Goal: Task Accomplishment & Management: Use online tool/utility

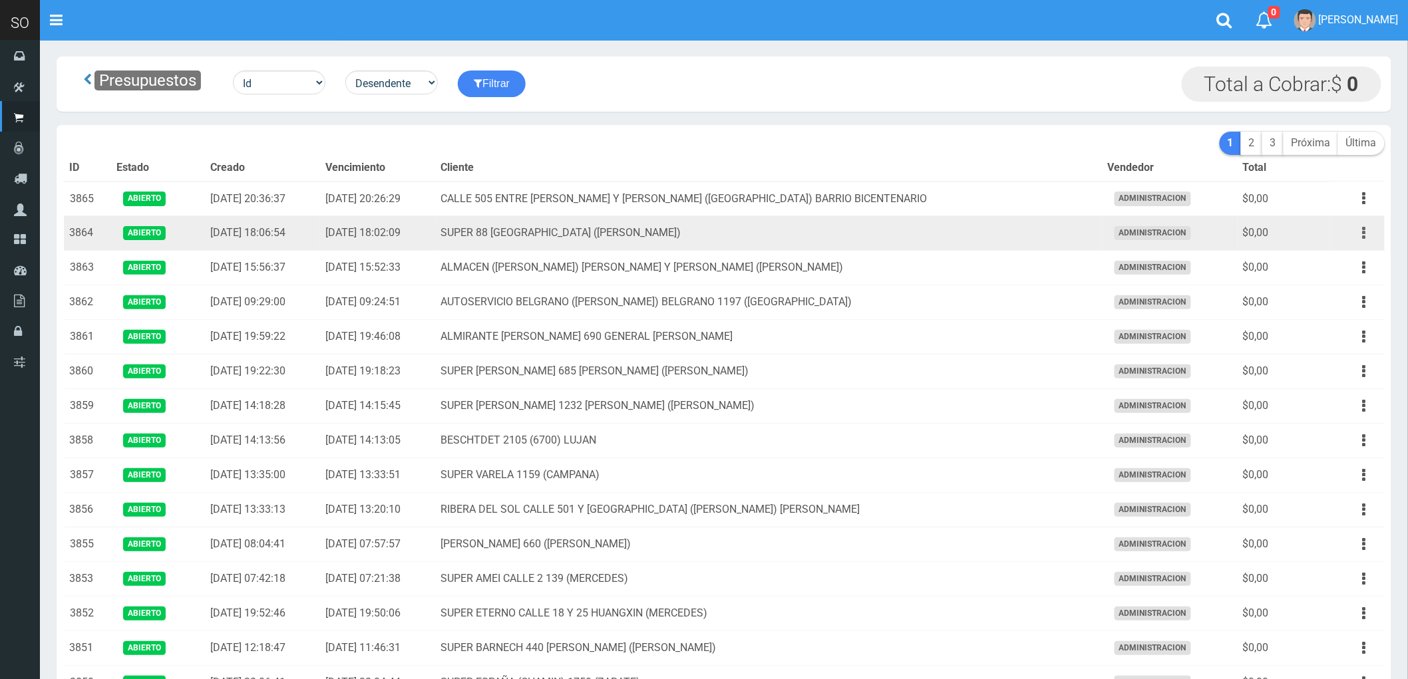
click at [1360, 235] on button "button" at bounding box center [1364, 233] width 30 height 23
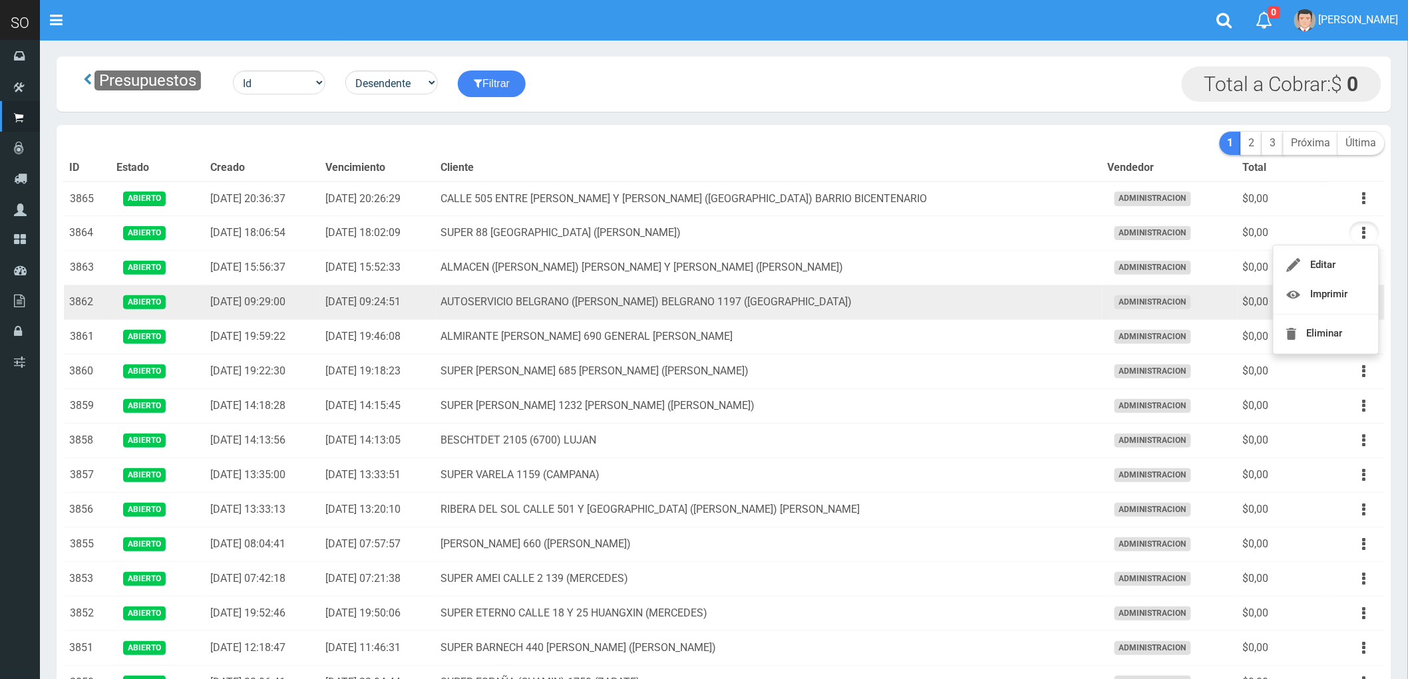
click at [1005, 304] on td "AUTOSERVICIO BELGRANO (JULIAN) BELGRANO 1197 (LUJAN)" at bounding box center [769, 302] width 667 height 35
click at [1367, 298] on button "button" at bounding box center [1364, 302] width 30 height 23
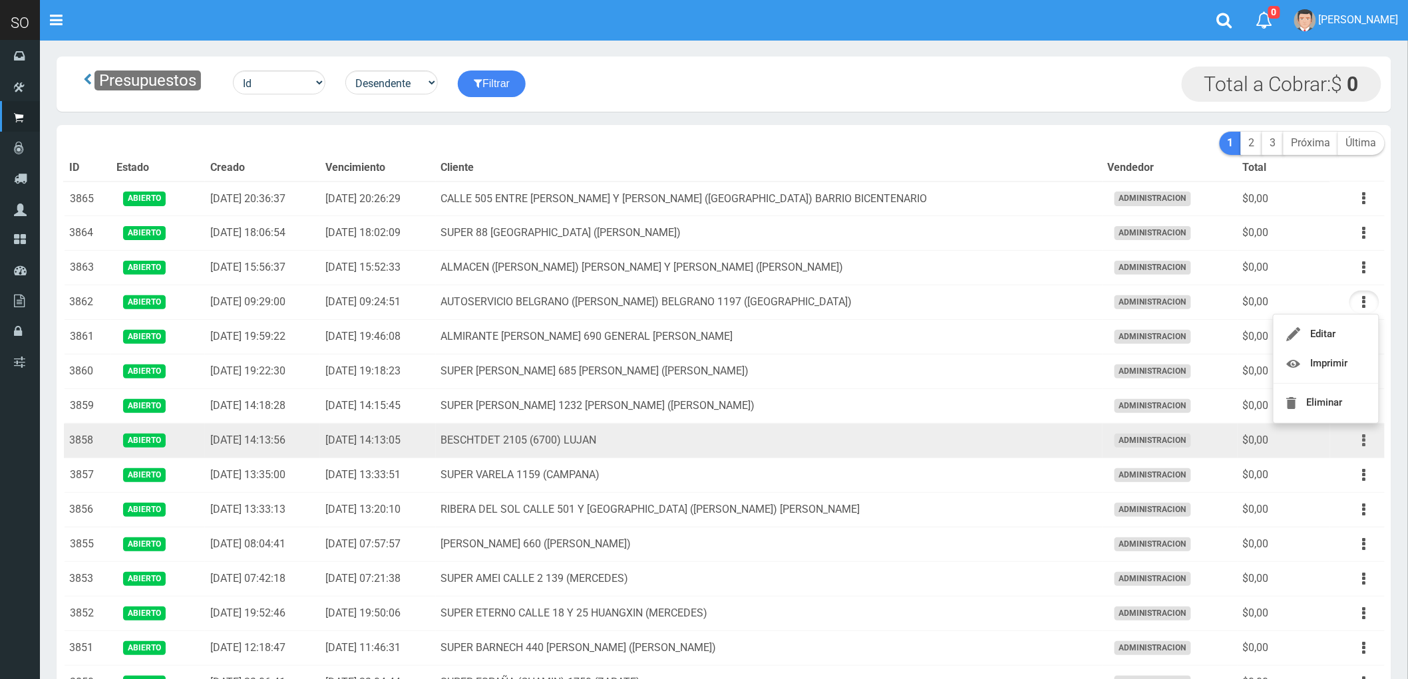
click at [1364, 446] on icon "button" at bounding box center [1364, 440] width 3 height 23
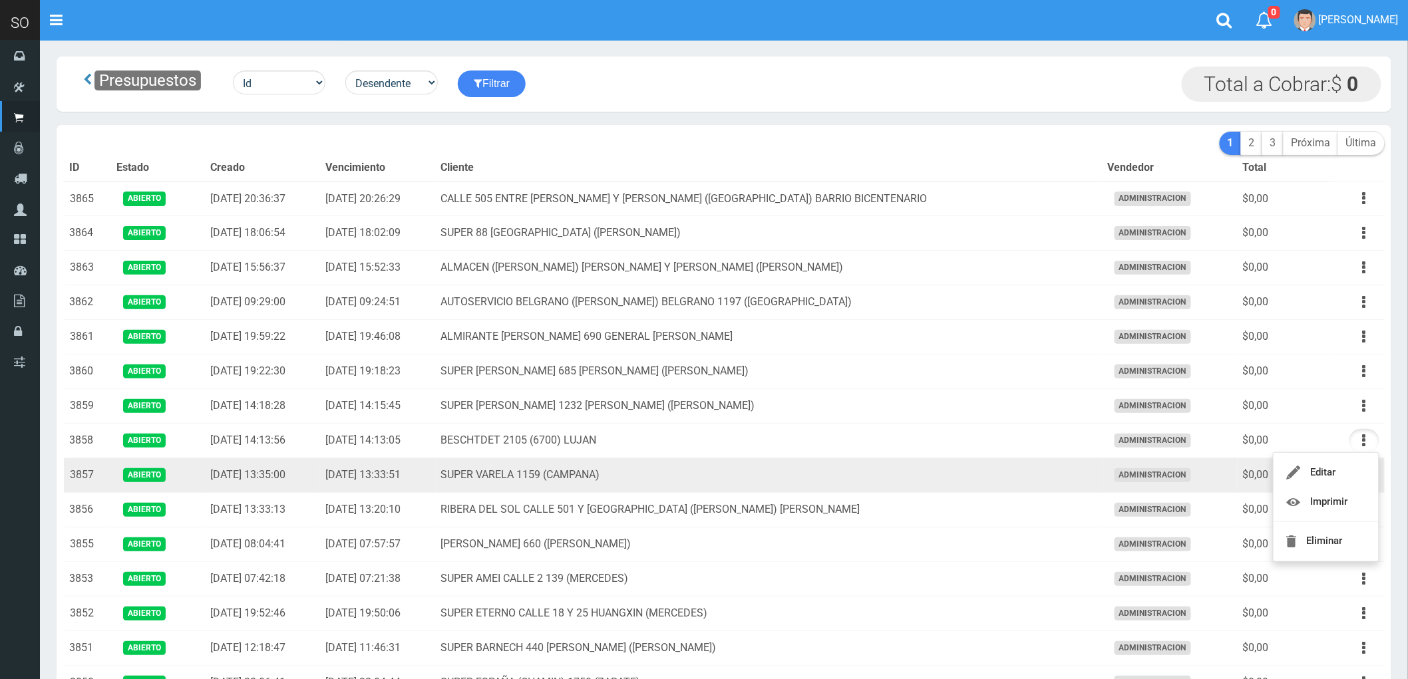
click at [953, 474] on td "SUPER VARELA 1159 (CAMPANA)" at bounding box center [769, 475] width 667 height 35
click at [1367, 474] on button "button" at bounding box center [1364, 475] width 30 height 23
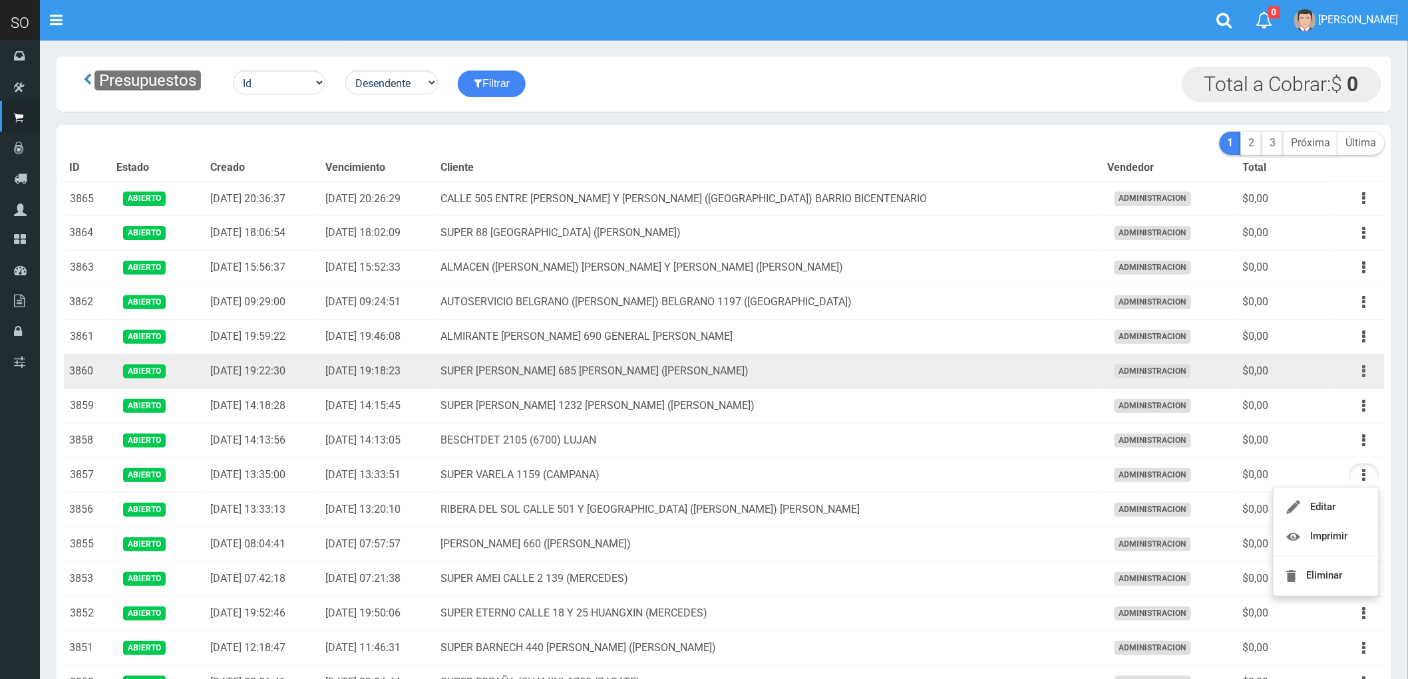
click at [1369, 371] on button "button" at bounding box center [1364, 371] width 30 height 23
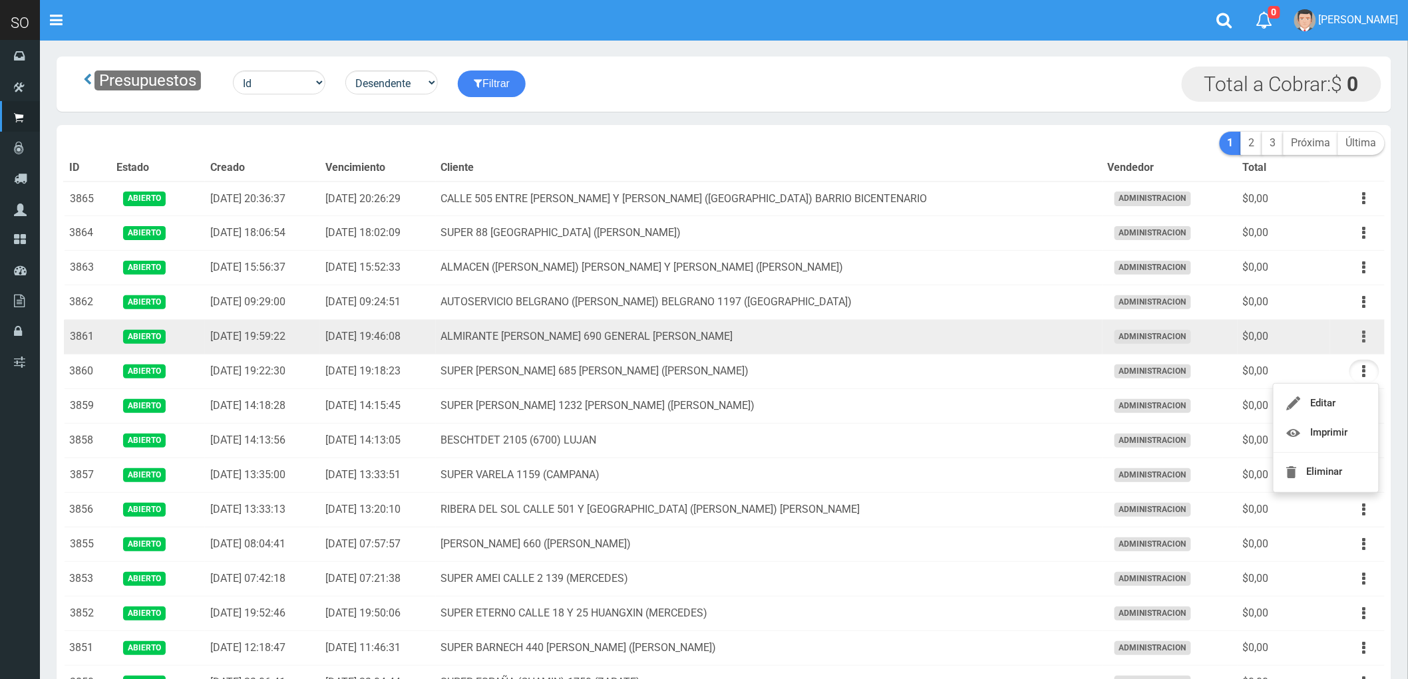
click at [1363, 337] on icon "button" at bounding box center [1364, 336] width 3 height 23
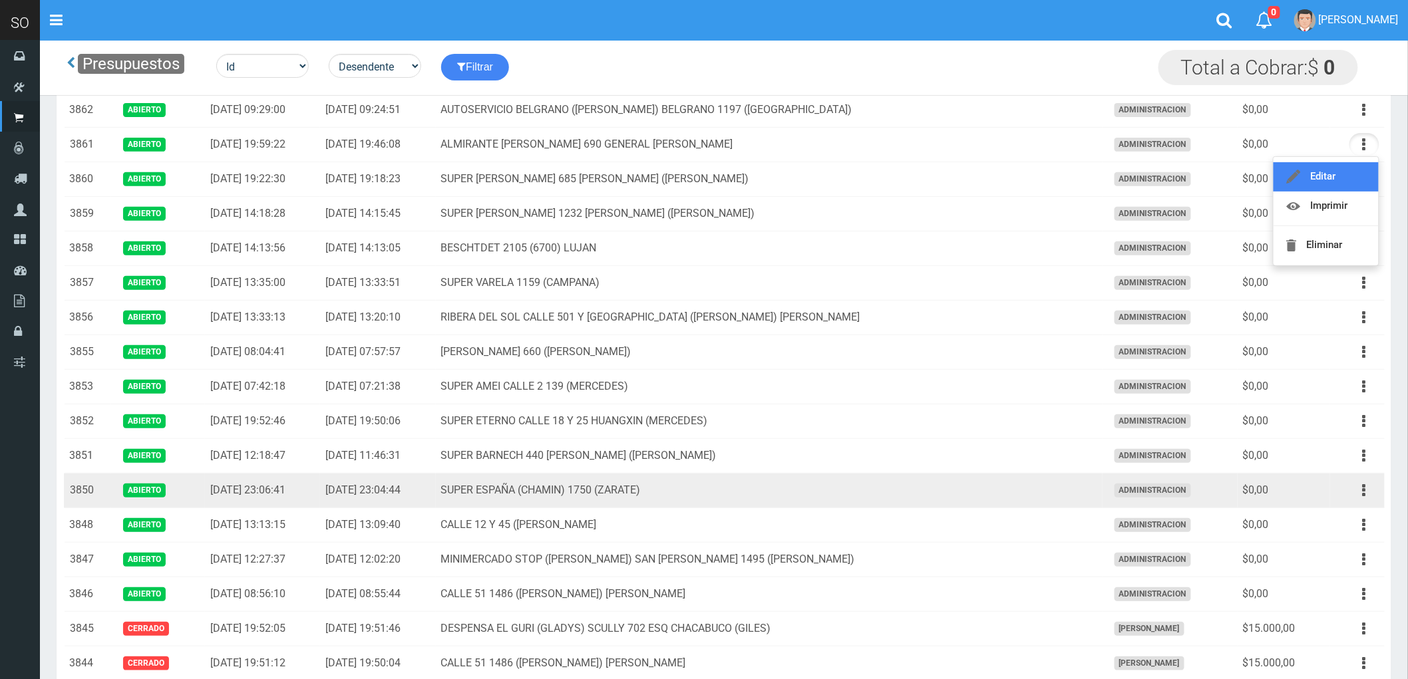
scroll to position [148, 0]
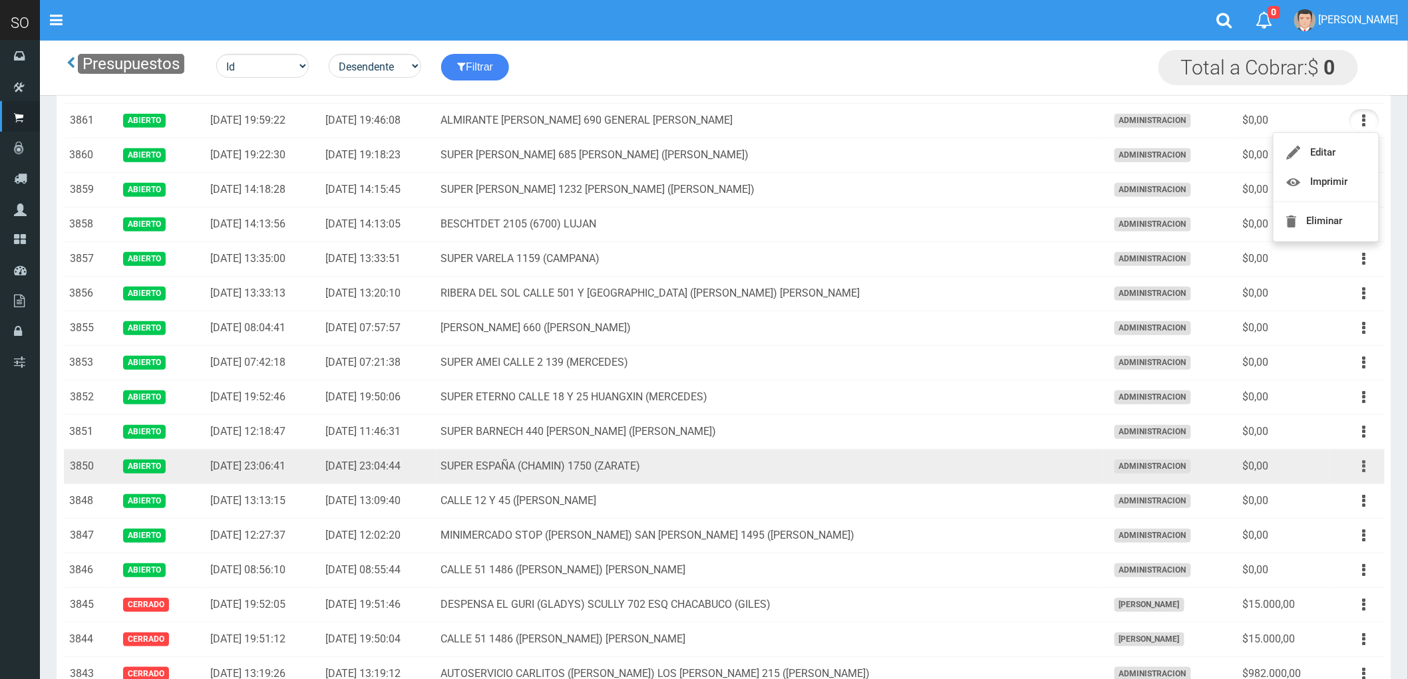
click at [1364, 466] on icon "button" at bounding box center [1364, 466] width 3 height 23
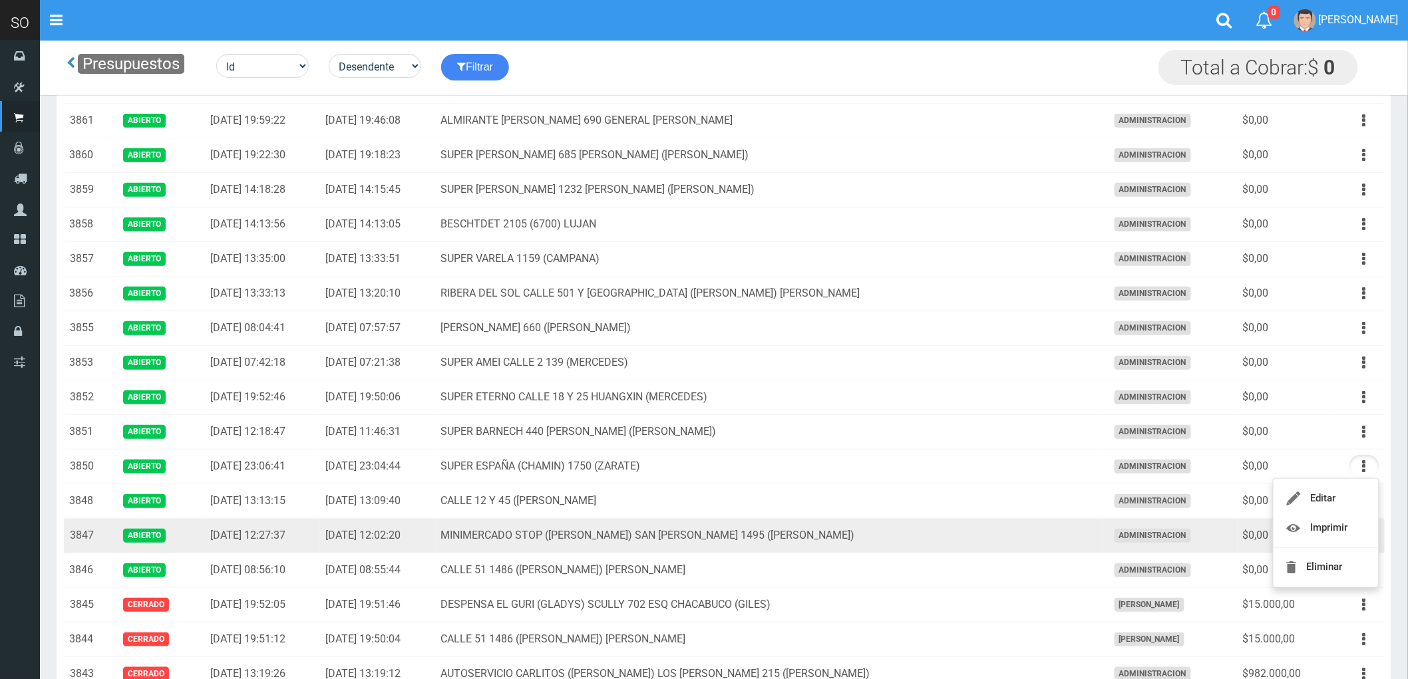
click at [971, 539] on td "MINIMERCADO STOP (LEANDRO) SAN MARTIN 1495 (GILES)" at bounding box center [769, 536] width 667 height 35
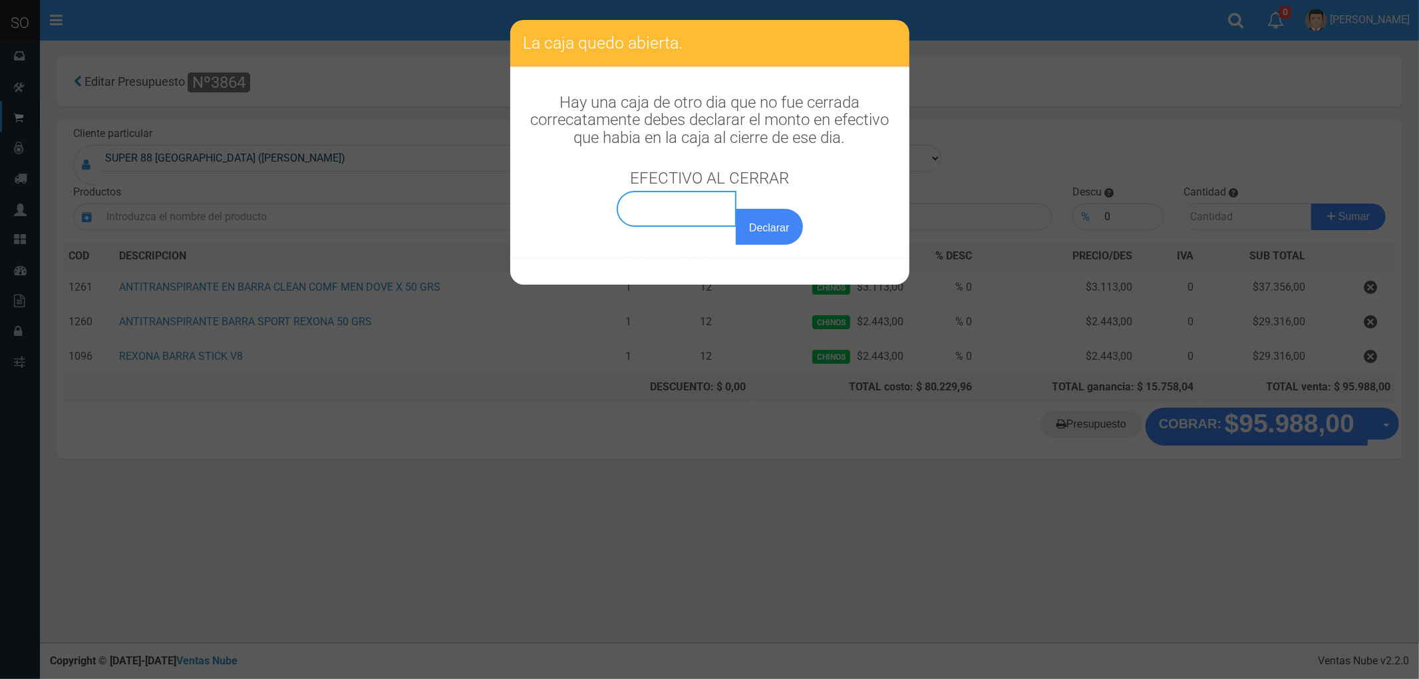
type input "0,00"
click at [713, 220] on input "0,00" at bounding box center [677, 209] width 120 height 36
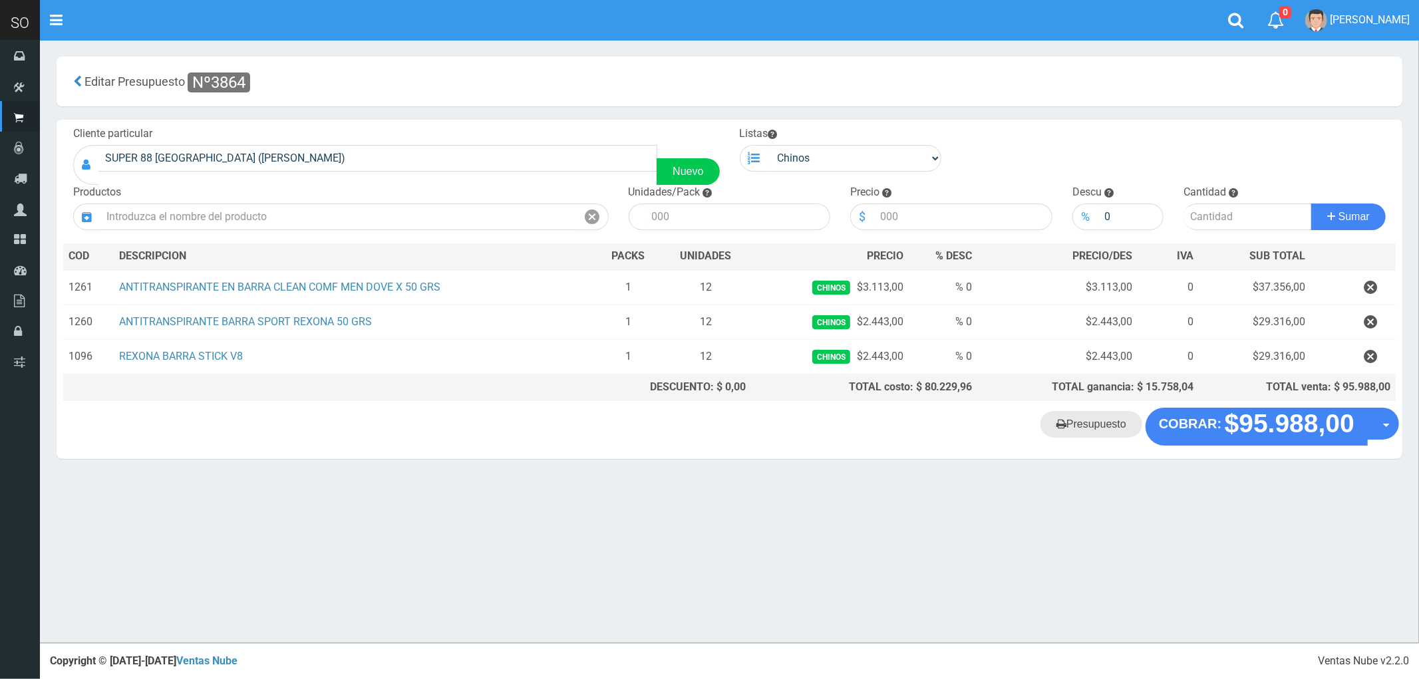
click at [1089, 427] on link "Presupuesto" at bounding box center [1092, 424] width 102 height 27
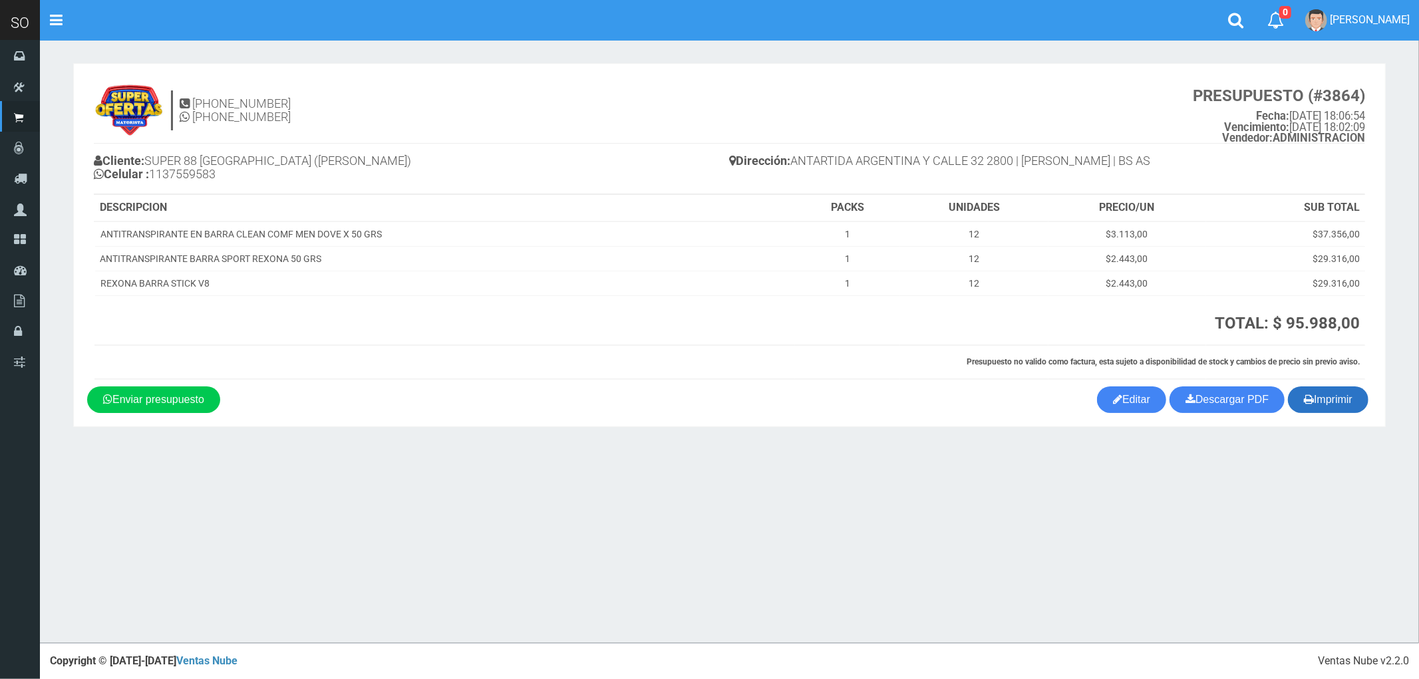
click at [1322, 395] on button "Imprimir" at bounding box center [1328, 400] width 81 height 27
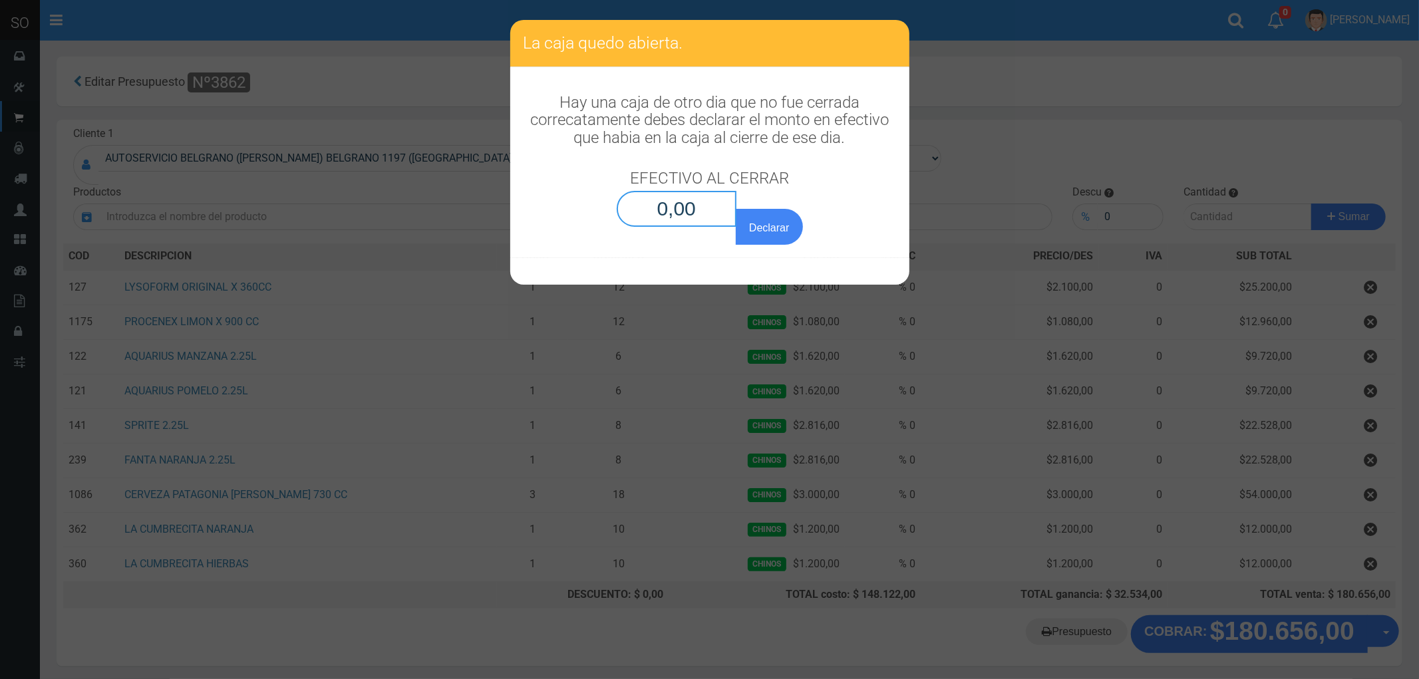
click at [695, 213] on input "0,00" at bounding box center [677, 209] width 120 height 36
type input "0,01"
click at [736, 209] on button "Declarar" at bounding box center [769, 227] width 67 height 36
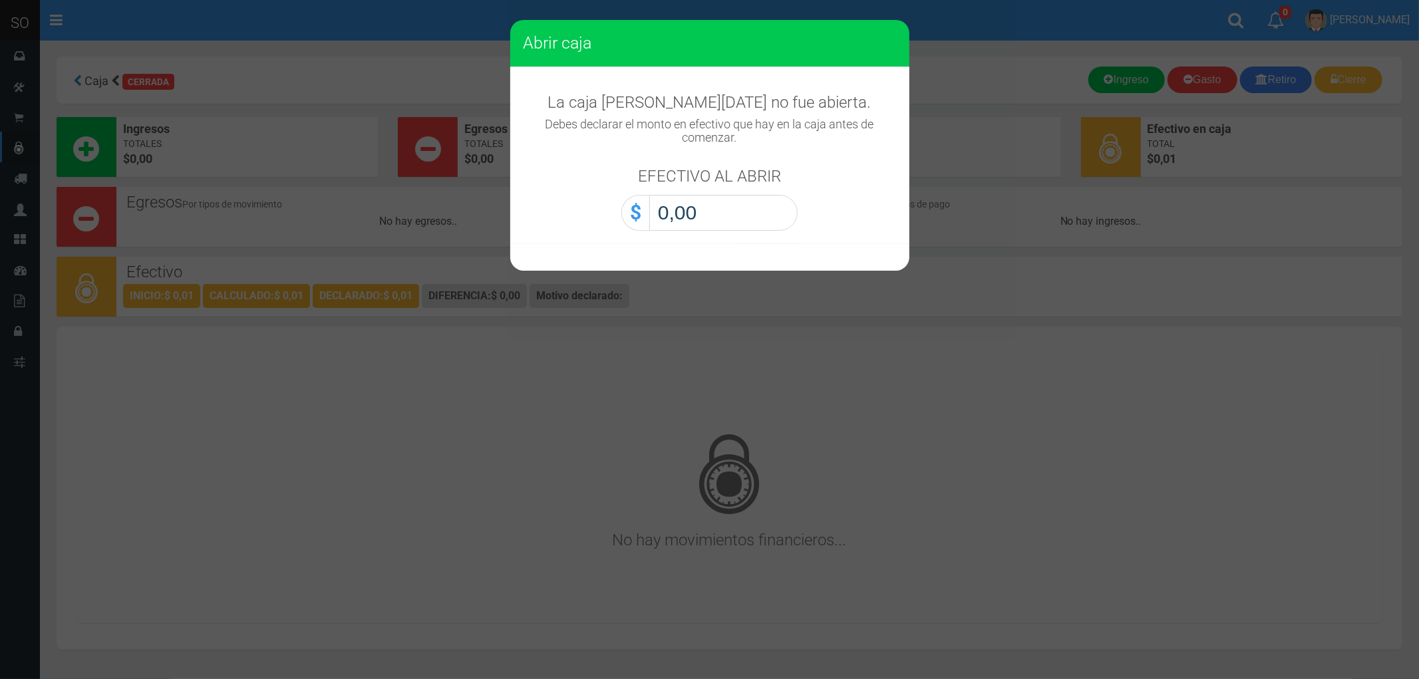
click at [704, 220] on input "0,00" at bounding box center [723, 213] width 148 height 36
type input "0,01"
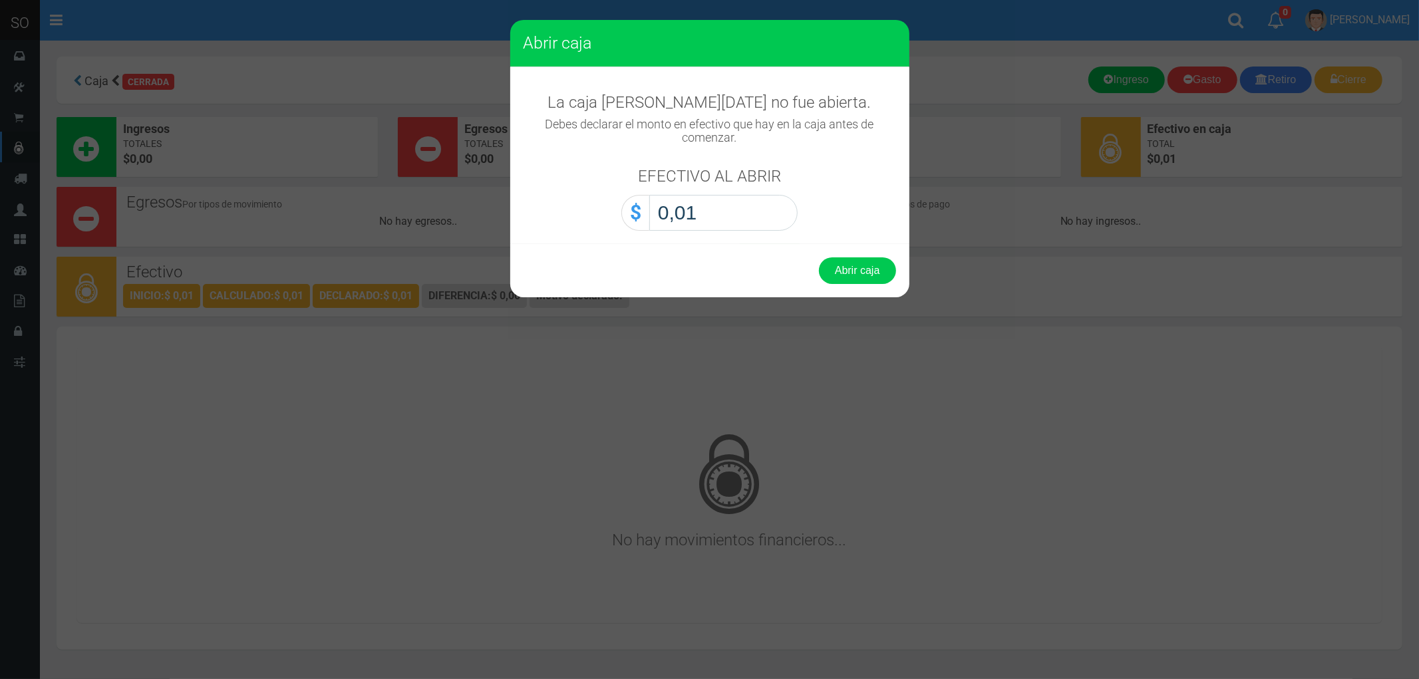
click at [819, 258] on button "Abrir caja" at bounding box center [857, 271] width 77 height 27
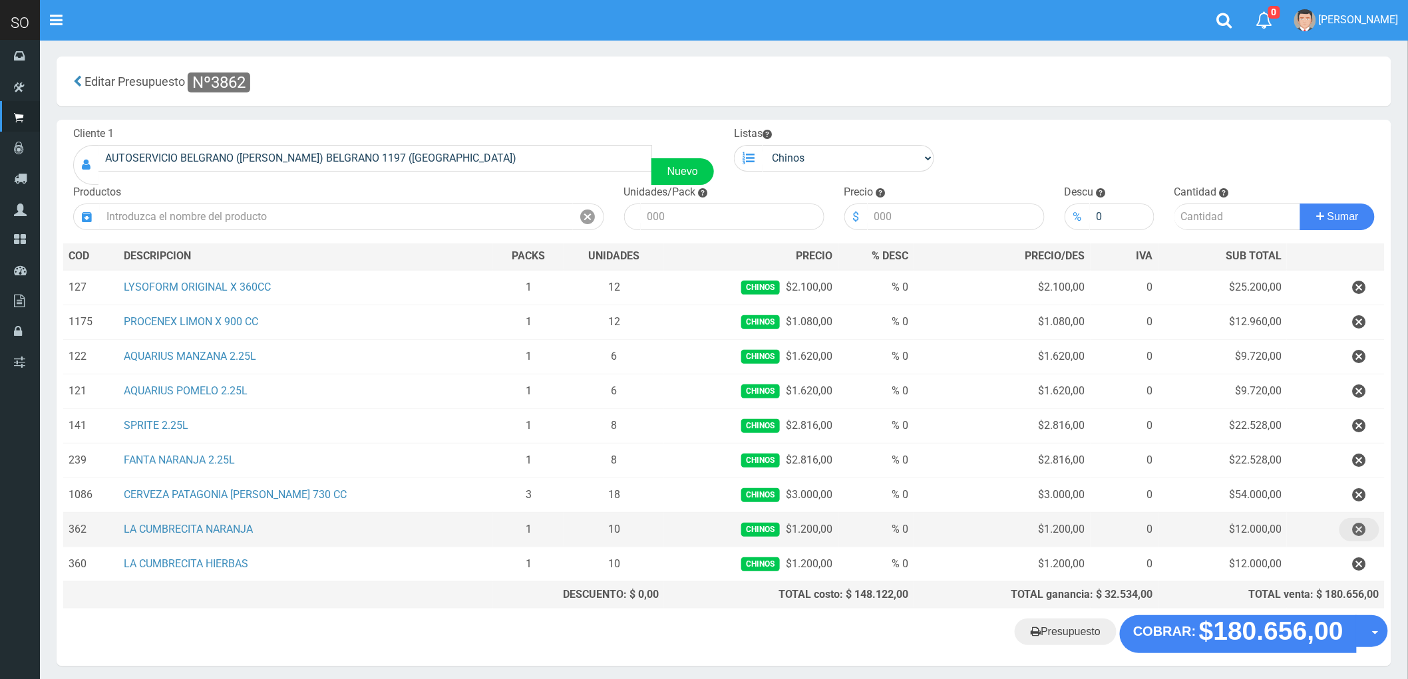
click at [1359, 528] on icon "button" at bounding box center [1359, 529] width 13 height 23
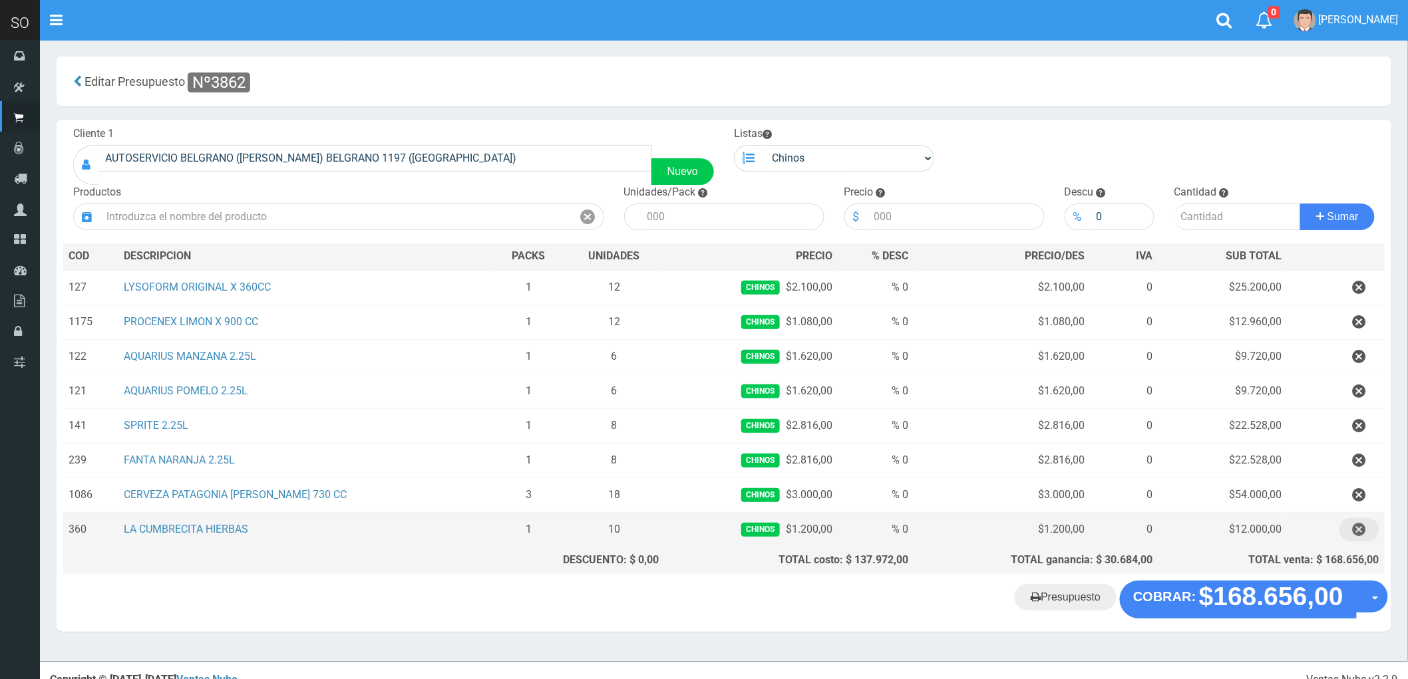
click at [1359, 528] on icon "button" at bounding box center [1359, 529] width 13 height 23
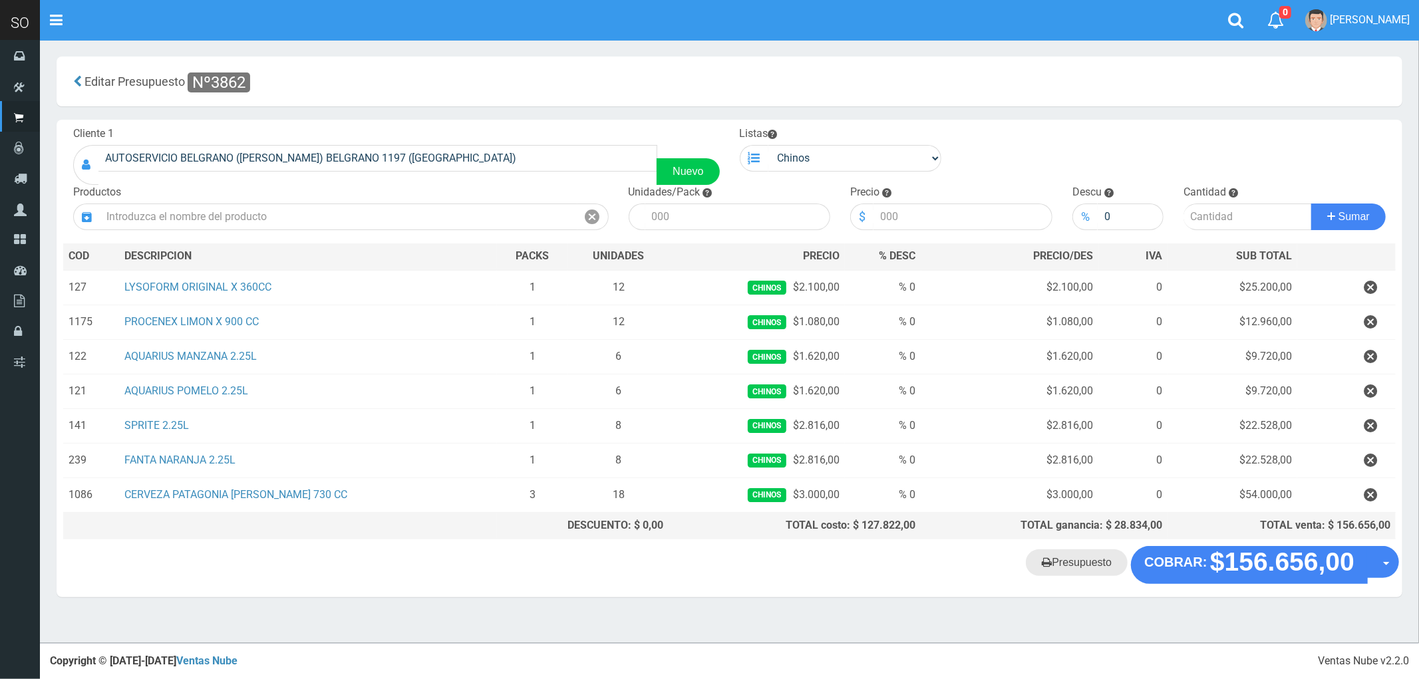
click at [1082, 568] on link "Presupuesto" at bounding box center [1077, 563] width 102 height 27
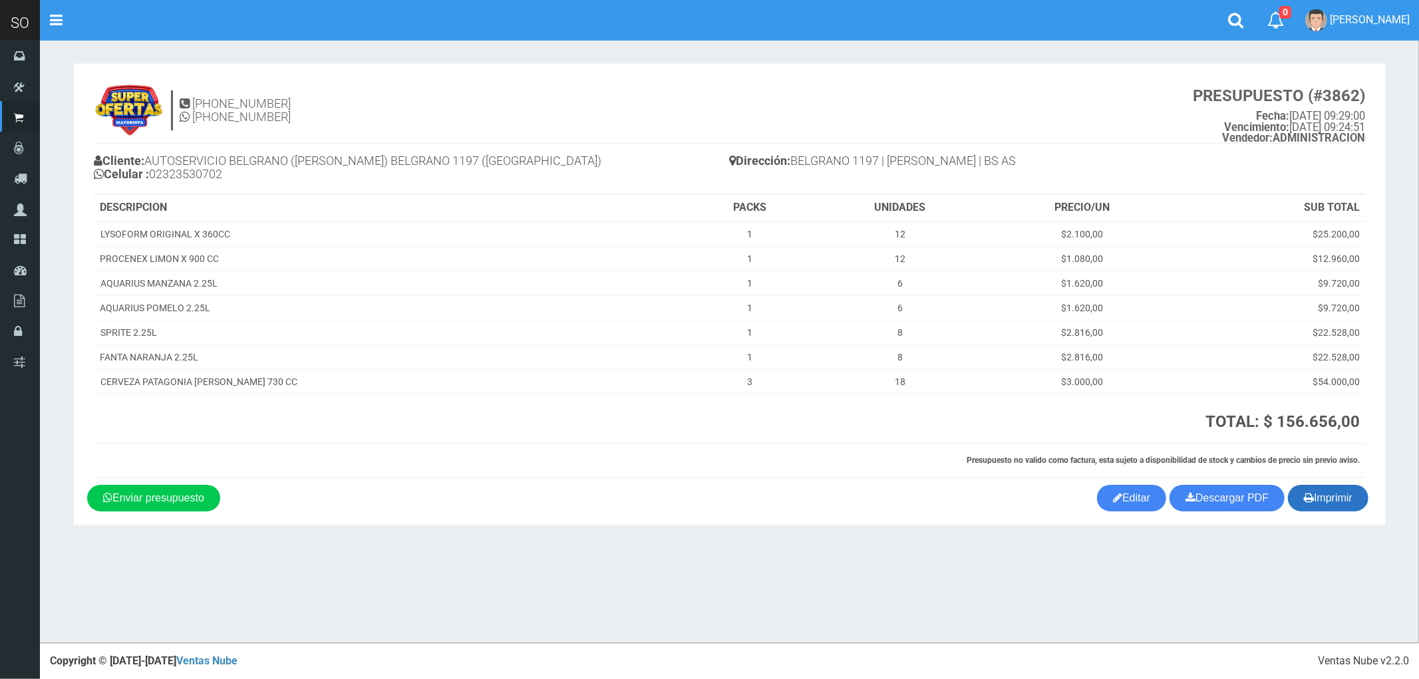
click at [1329, 496] on button "Imprimir" at bounding box center [1328, 498] width 81 height 27
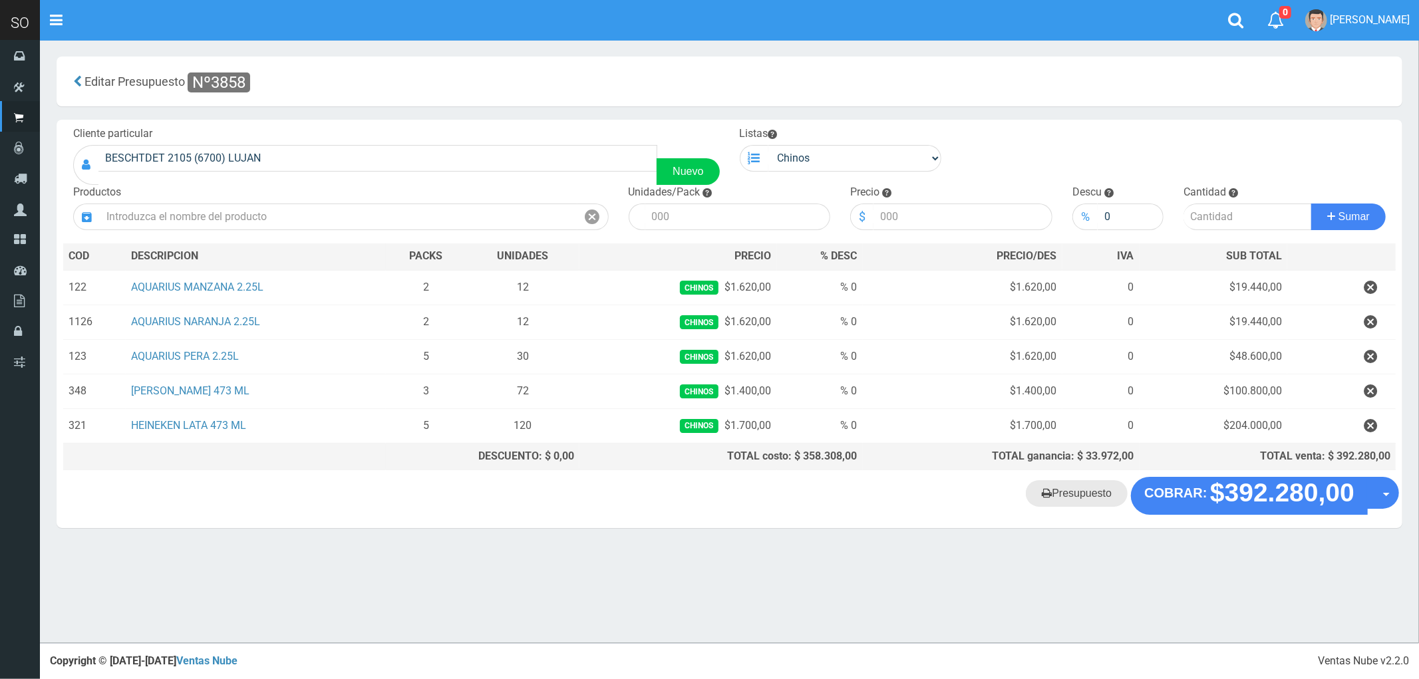
click at [1085, 499] on link "Presupuesto" at bounding box center [1077, 493] width 102 height 27
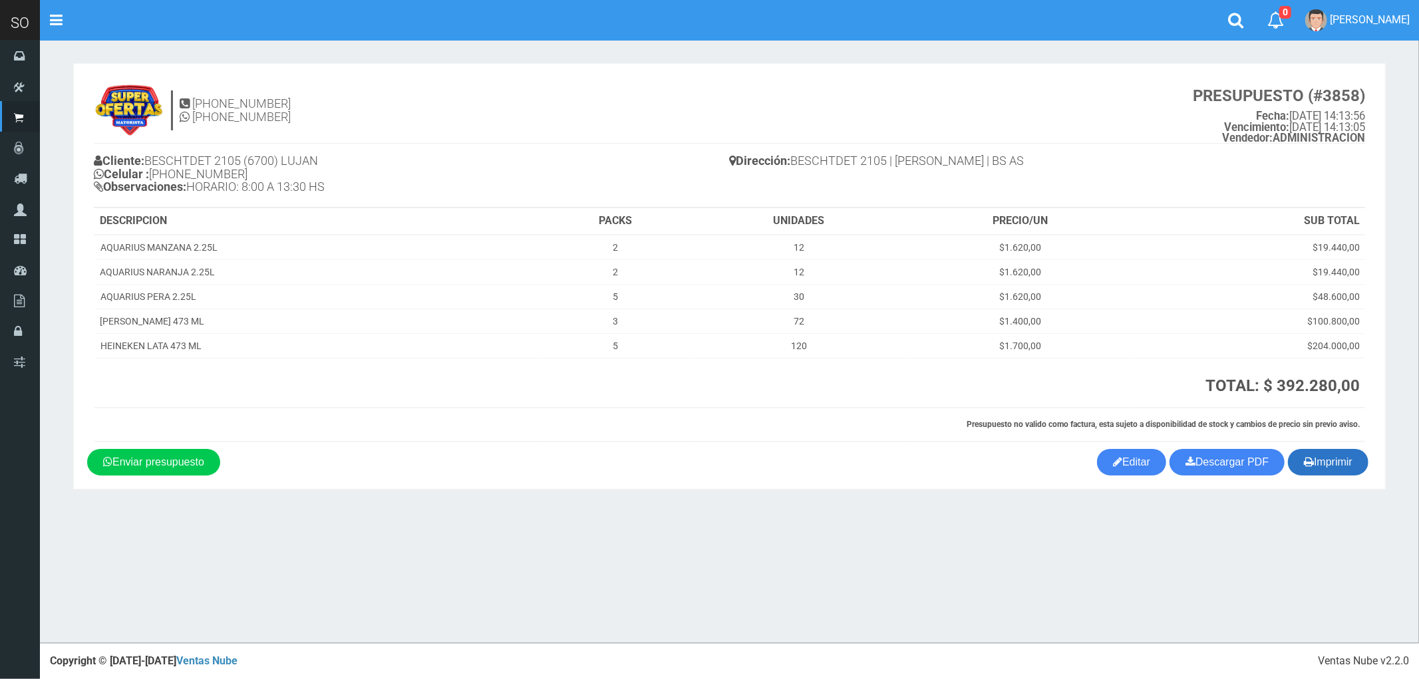
click at [1334, 466] on button "Imprimir" at bounding box center [1328, 462] width 81 height 27
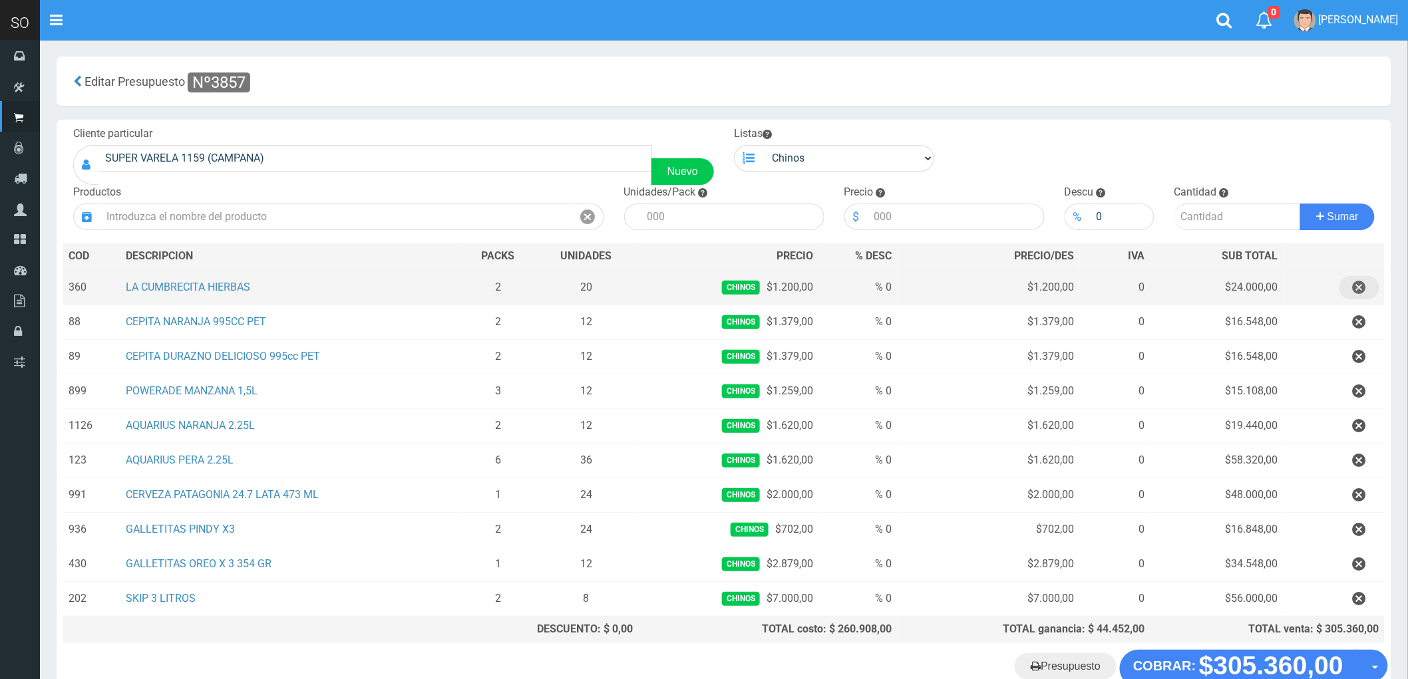
click at [1361, 289] on icon "button" at bounding box center [1359, 287] width 13 height 23
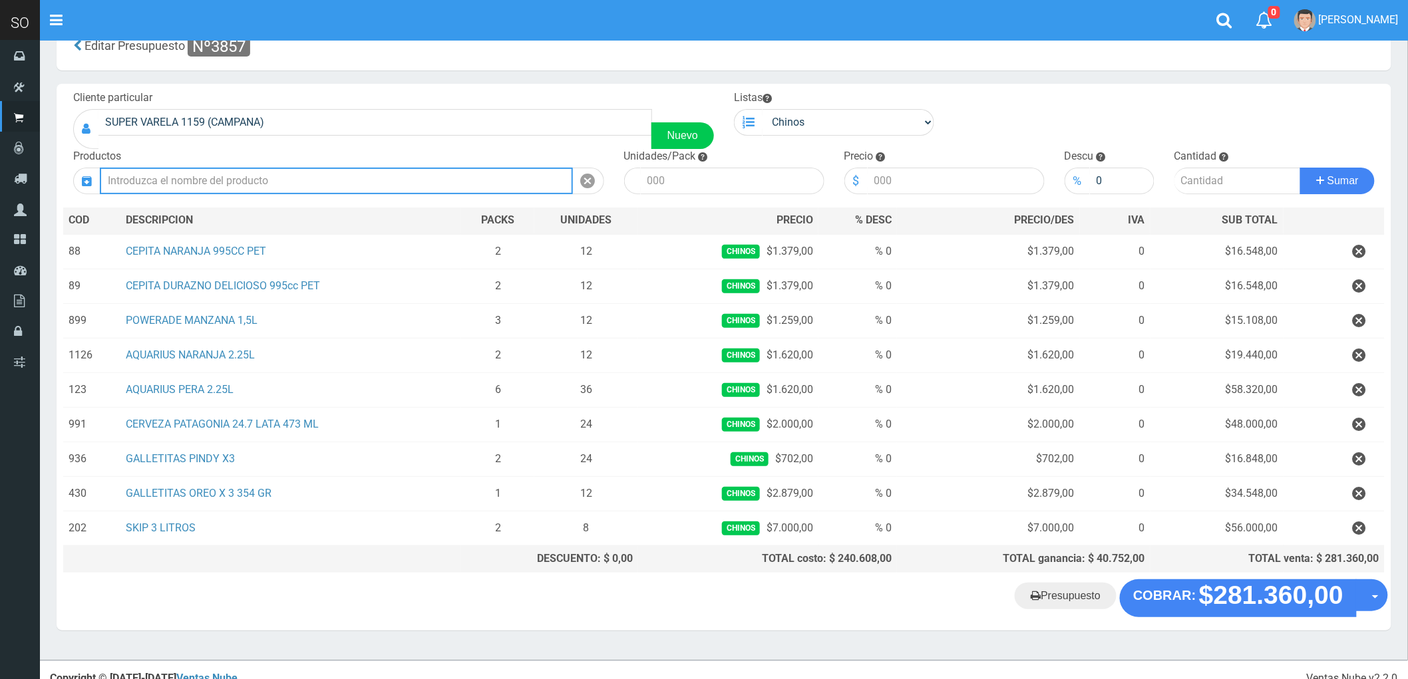
scroll to position [55, 0]
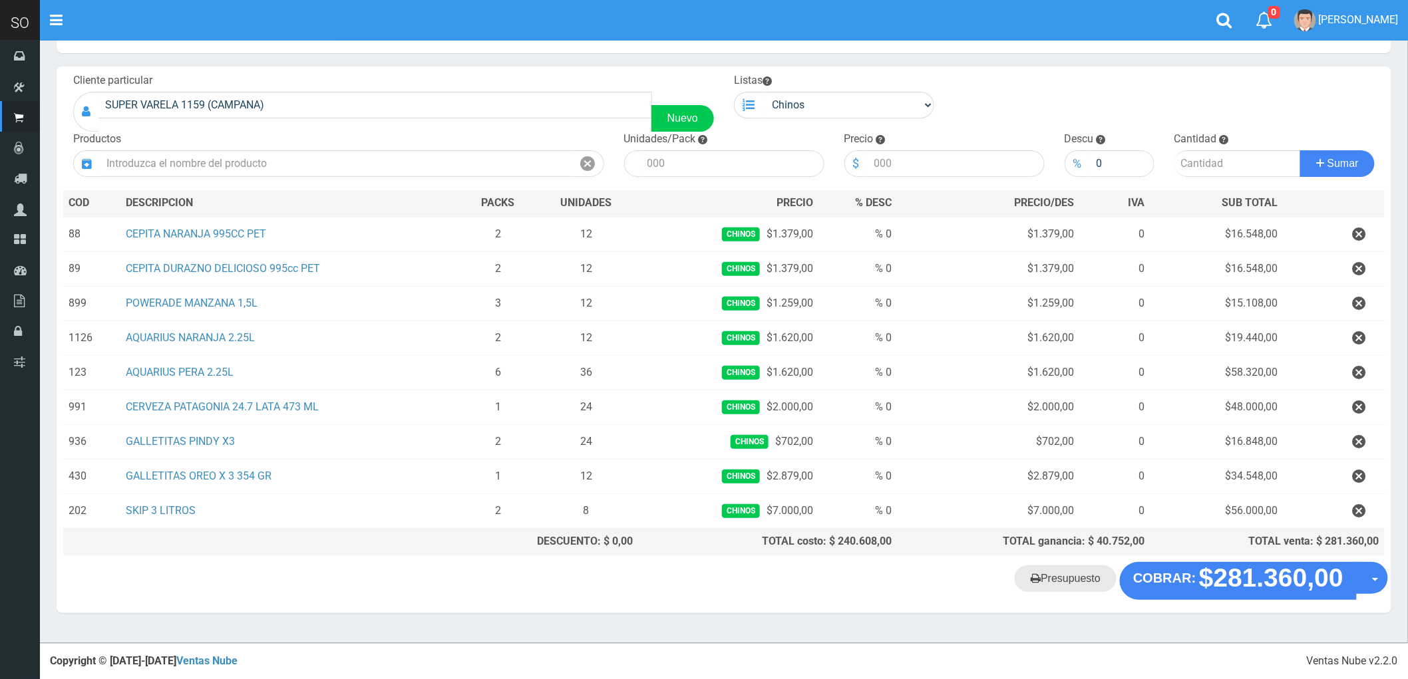
click at [1069, 587] on link "Presupuesto" at bounding box center [1066, 579] width 102 height 27
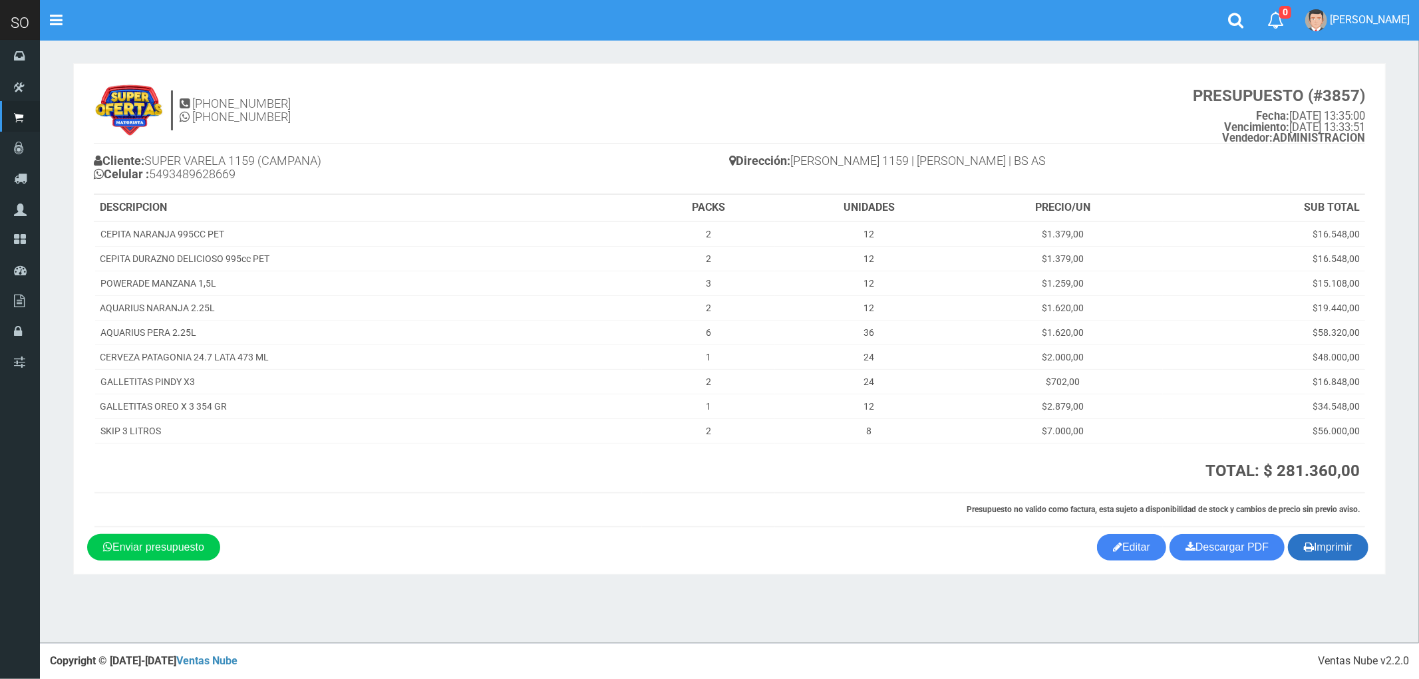
click at [1322, 553] on button "Imprimir" at bounding box center [1328, 547] width 81 height 27
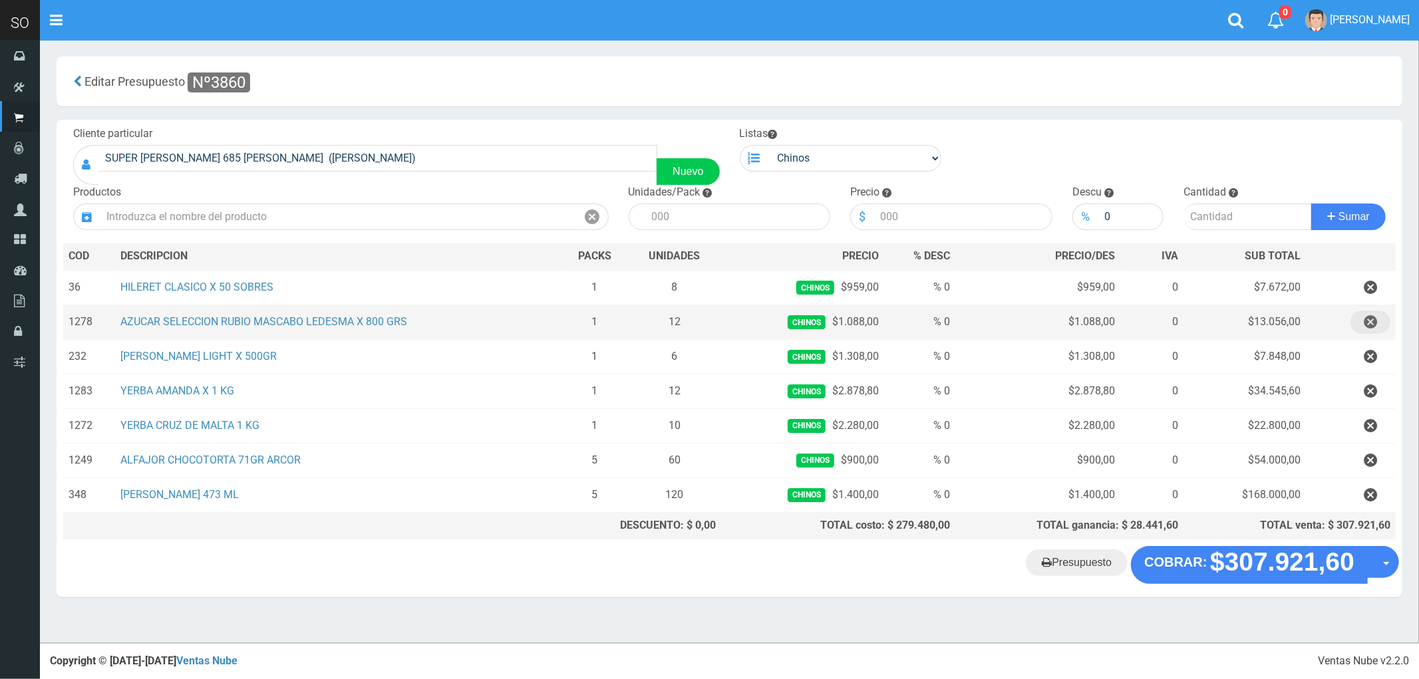
click at [1367, 320] on icon "button" at bounding box center [1370, 322] width 13 height 23
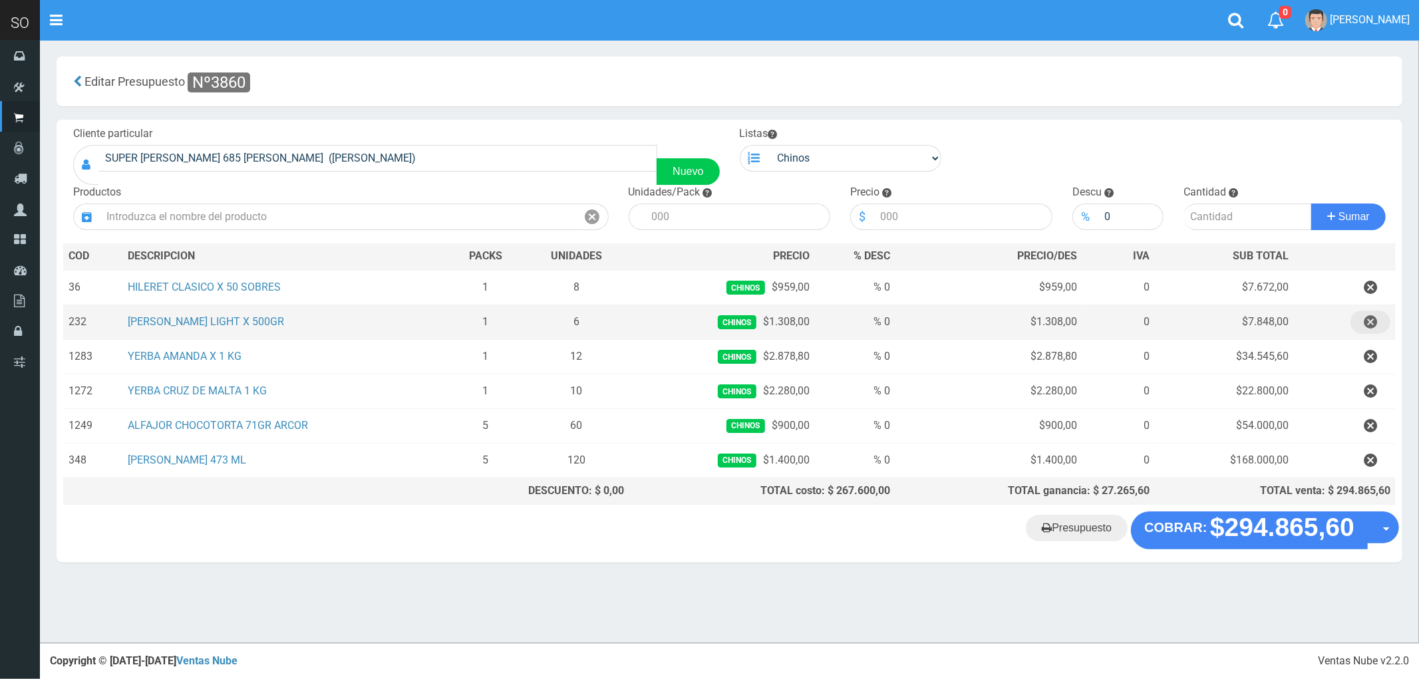
click at [1367, 320] on icon "button" at bounding box center [1370, 322] width 13 height 23
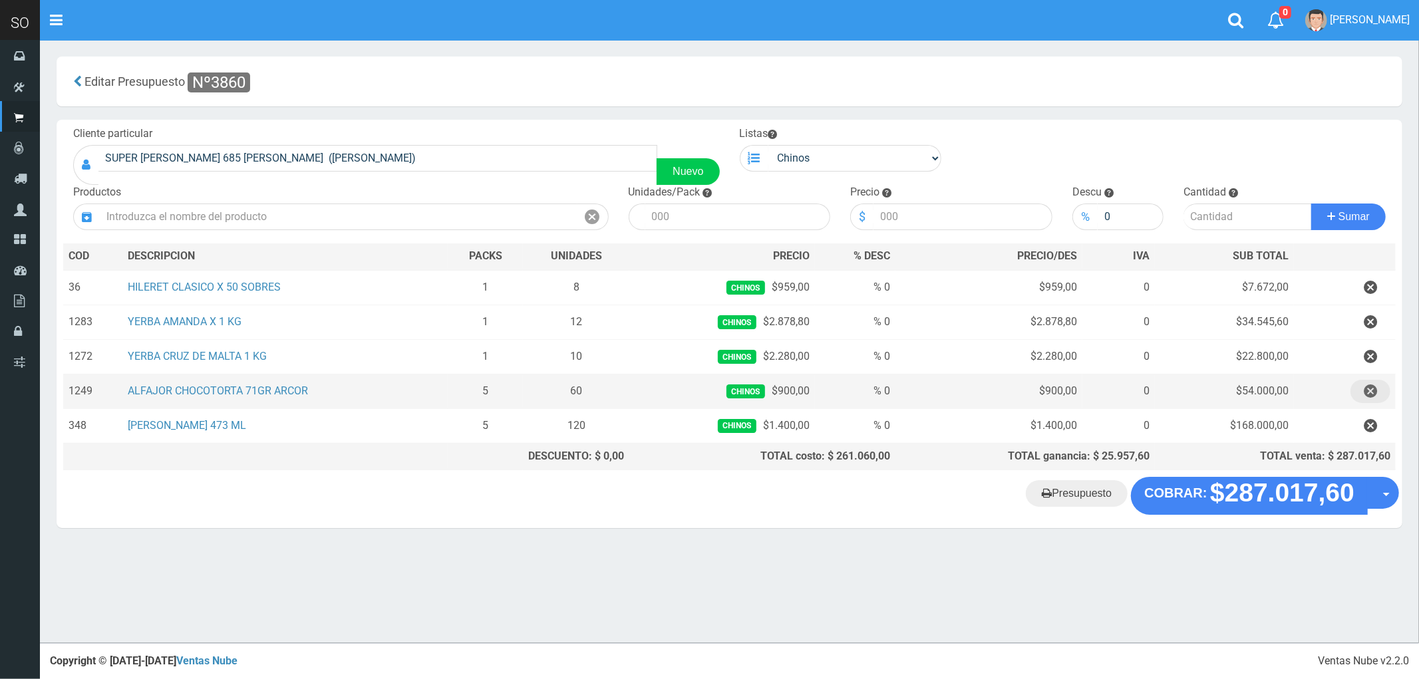
drag, startPoint x: 1369, startPoint y: 391, endPoint x: 951, endPoint y: 275, distance: 433.6
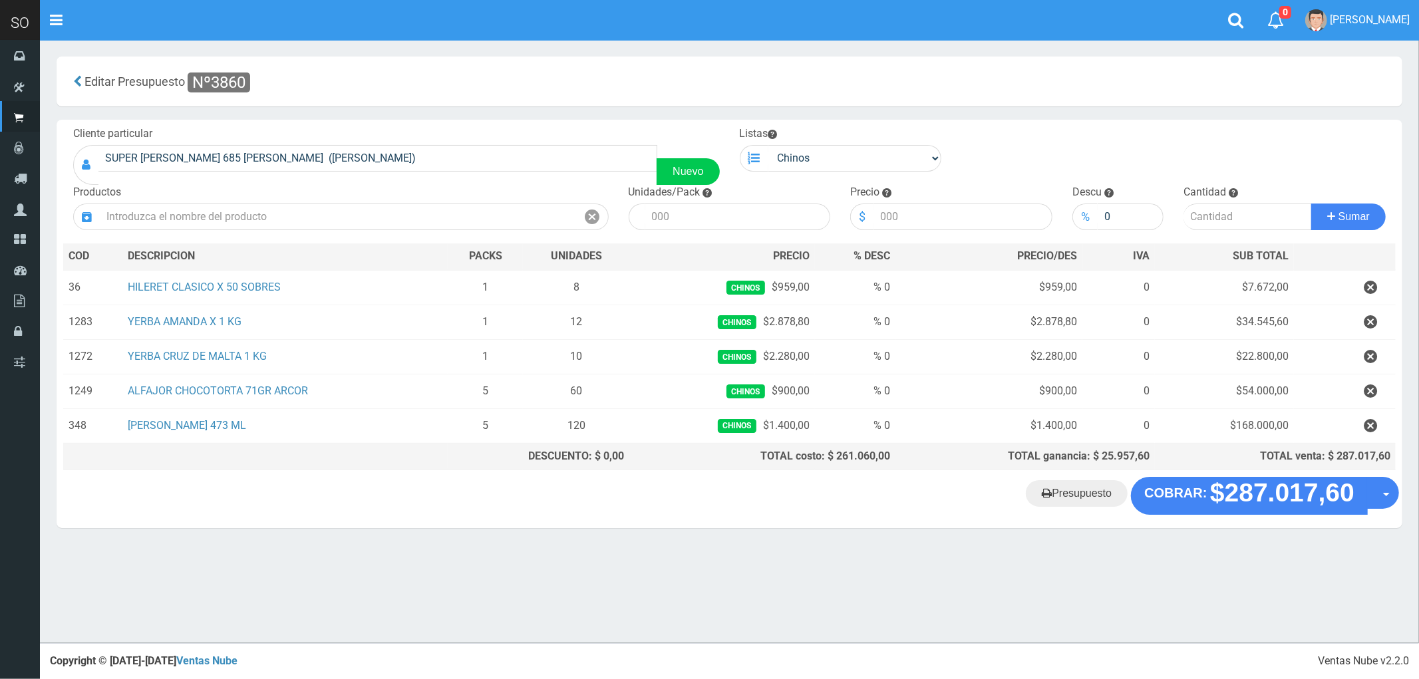
click at [1369, 391] on icon "button" at bounding box center [1370, 391] width 13 height 23
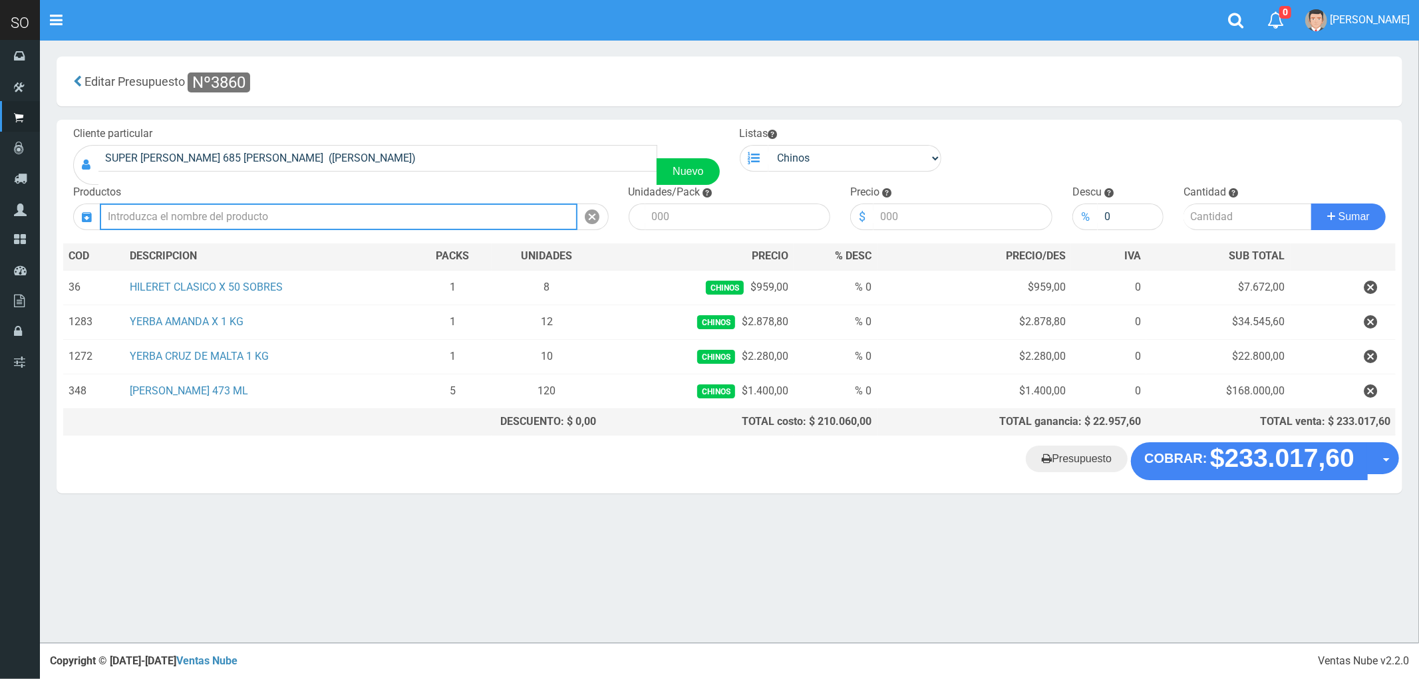
click at [201, 218] on input "text" at bounding box center [339, 217] width 478 height 27
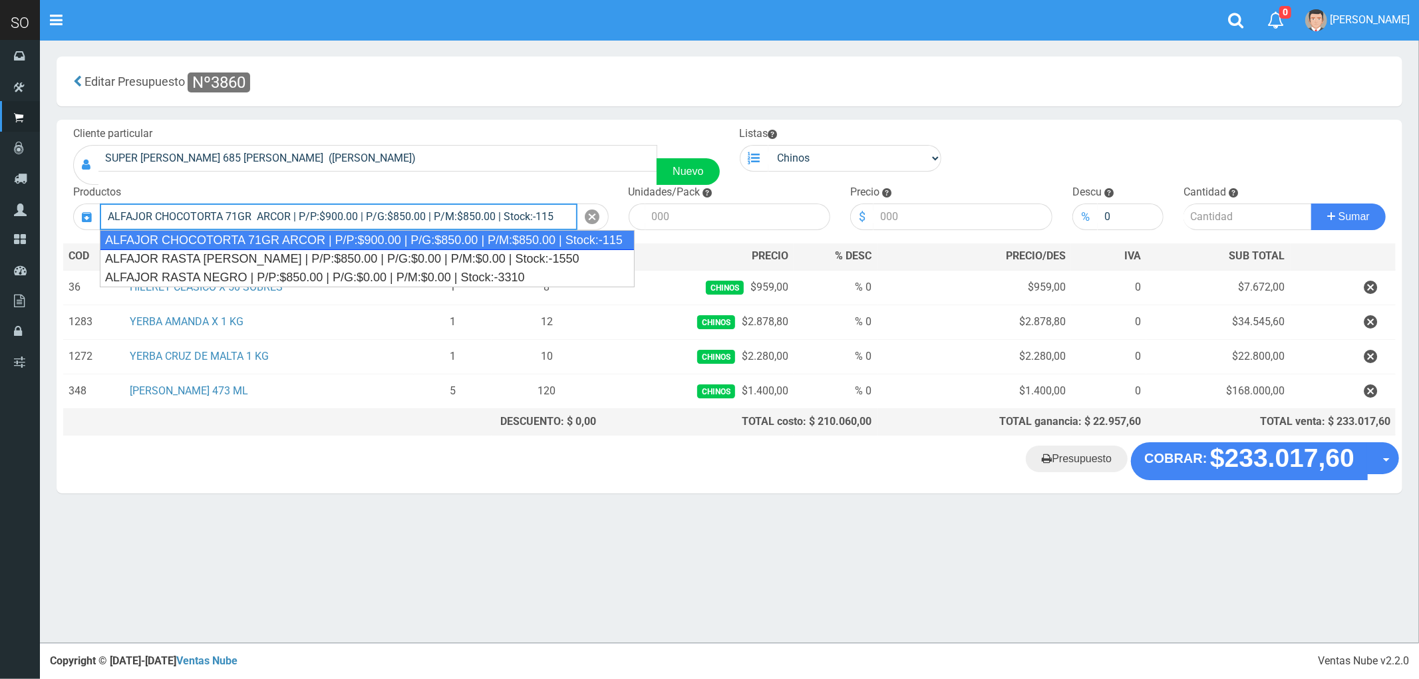
type input "ALFAJOR CHOCOTORTA 71GR ARCOR | P/P:$900.00 | P/G:$850.00 | P/M:$850.00 | Stock…"
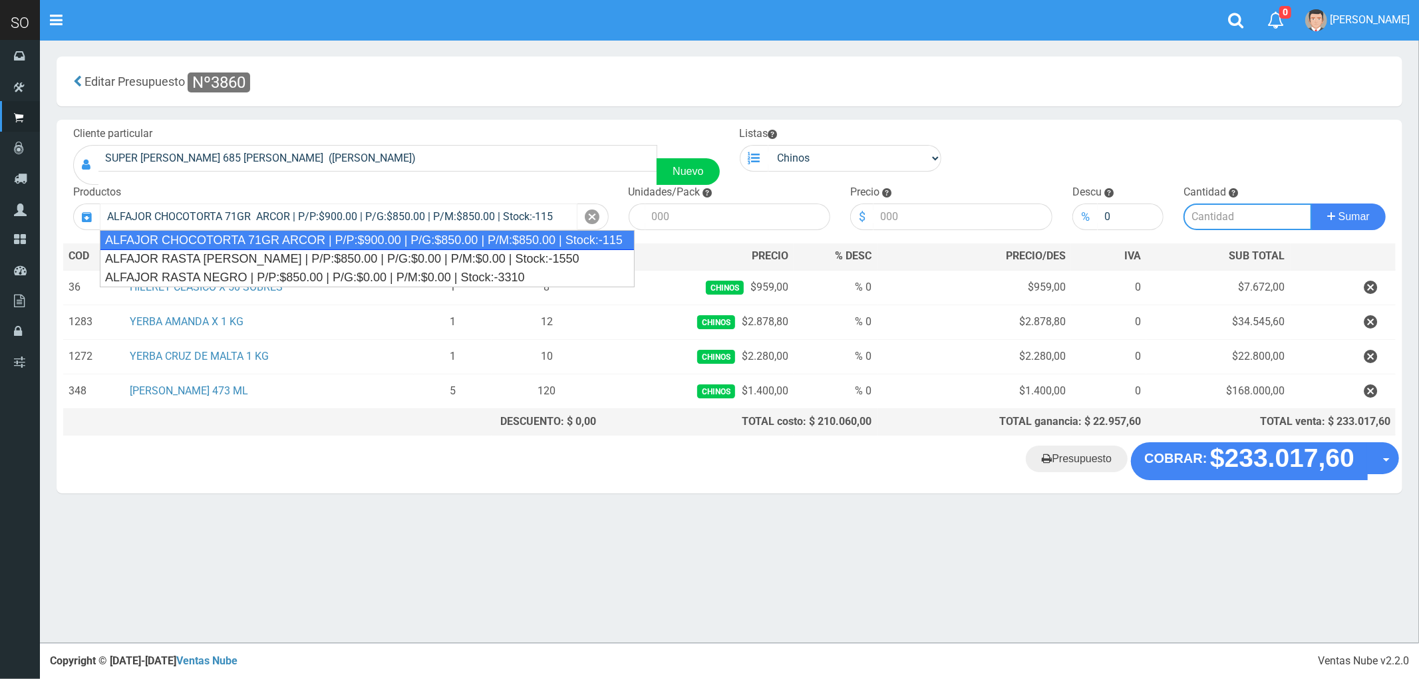
type input "21"
type input "900.00"
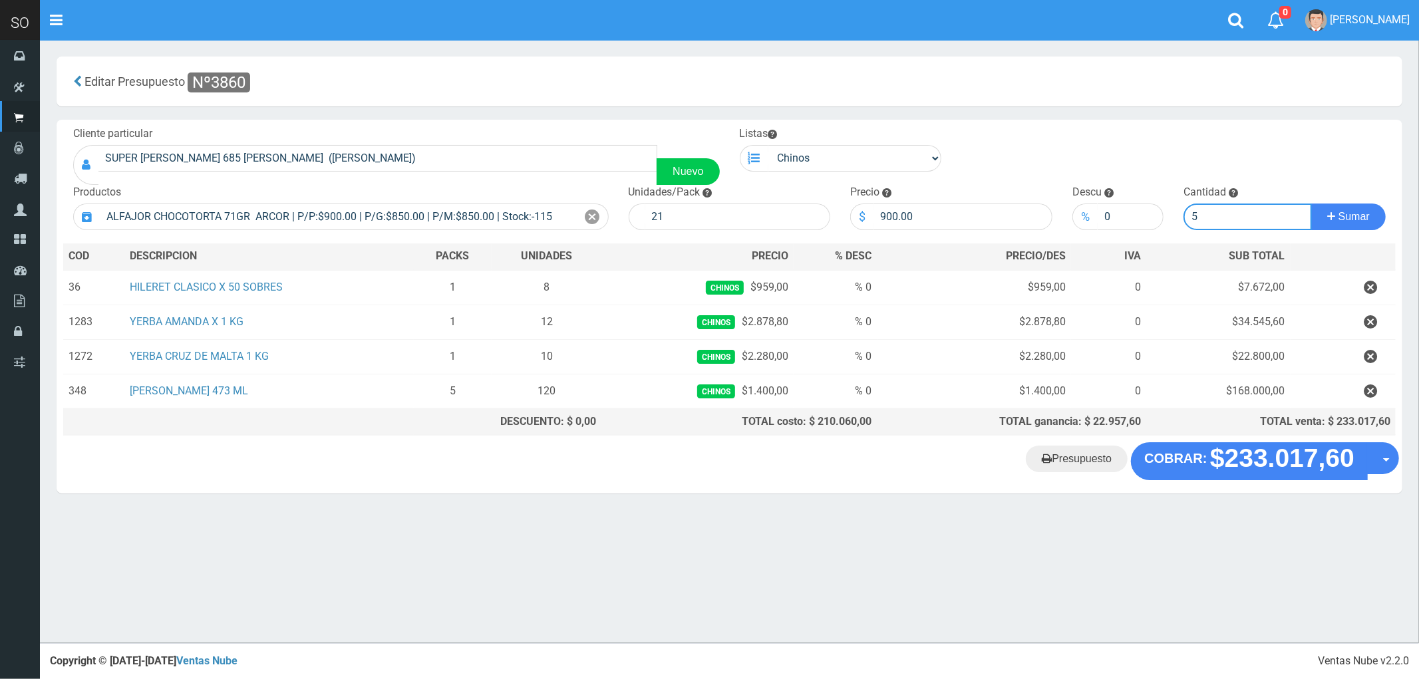
type input "5"
click at [1311, 204] on button "Sumar" at bounding box center [1348, 217] width 75 height 27
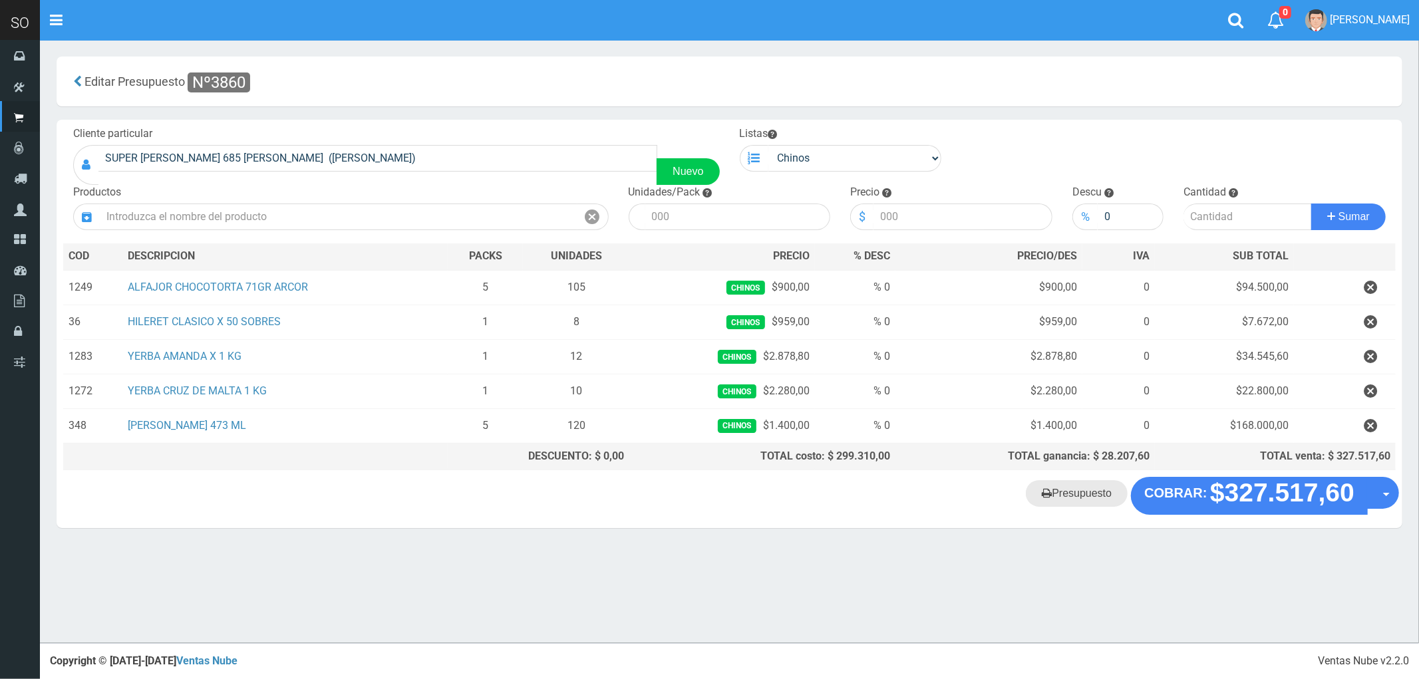
click at [1073, 499] on link "Presupuesto" at bounding box center [1077, 493] width 102 height 27
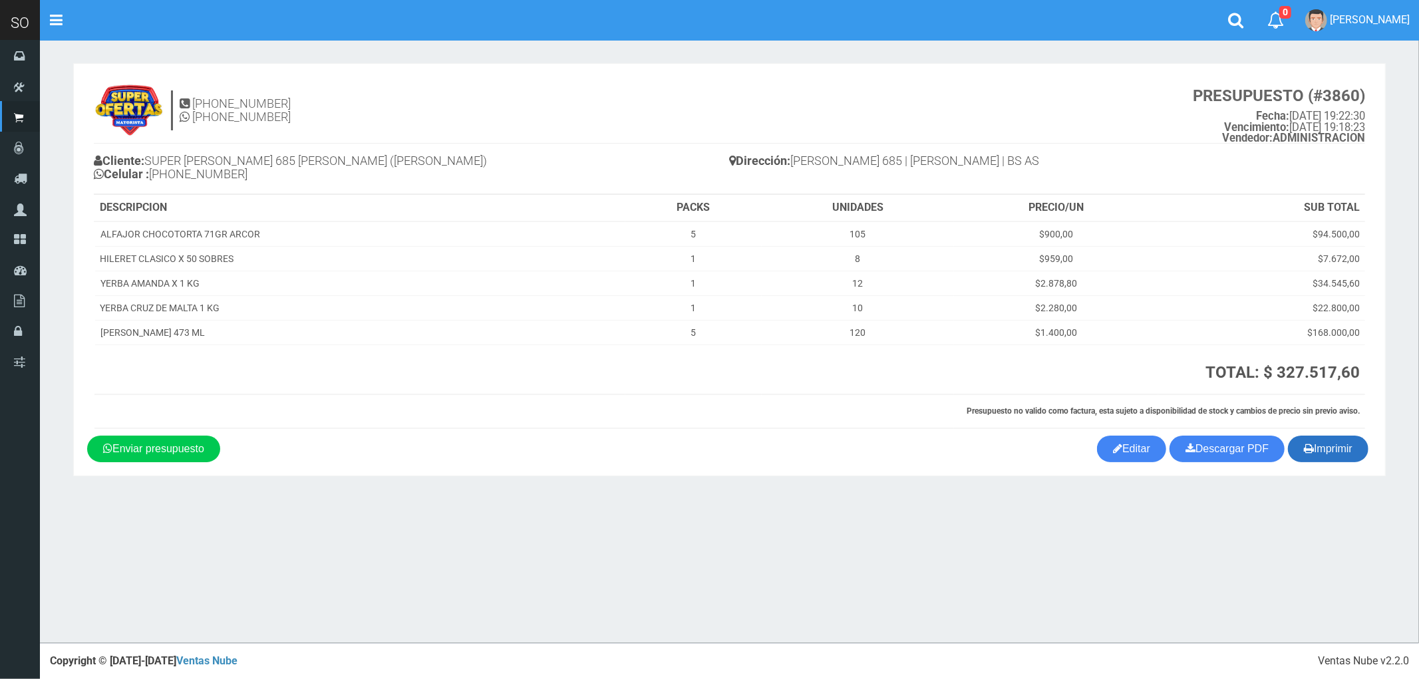
click at [1335, 458] on button "Imprimir" at bounding box center [1328, 449] width 81 height 27
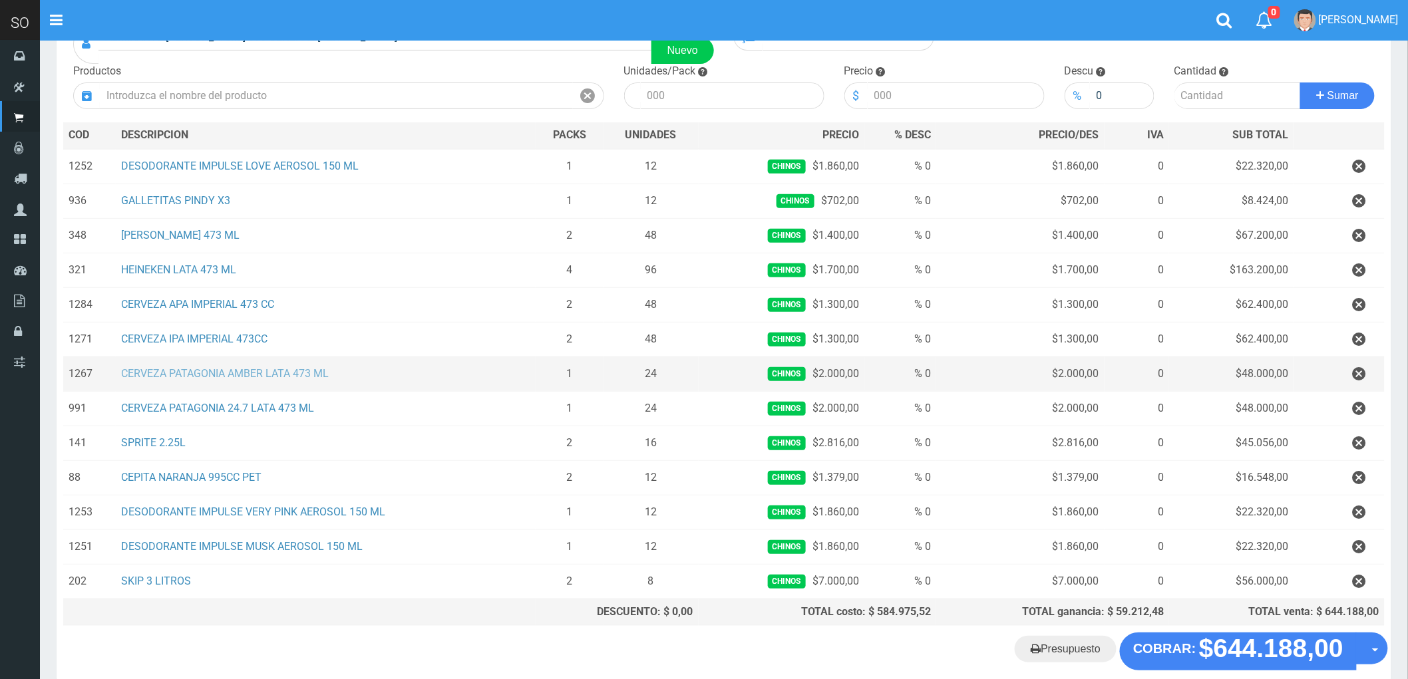
scroll to position [148, 0]
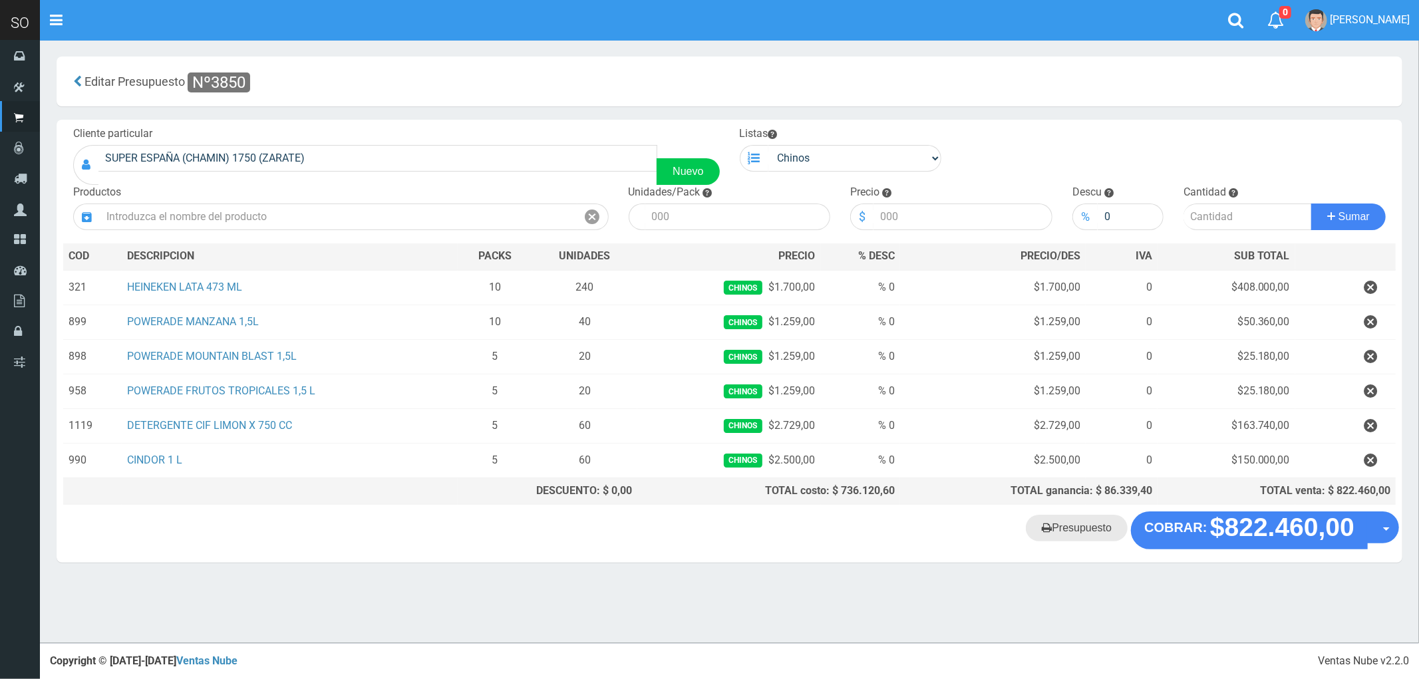
click at [1079, 530] on link "Presupuesto" at bounding box center [1077, 528] width 102 height 27
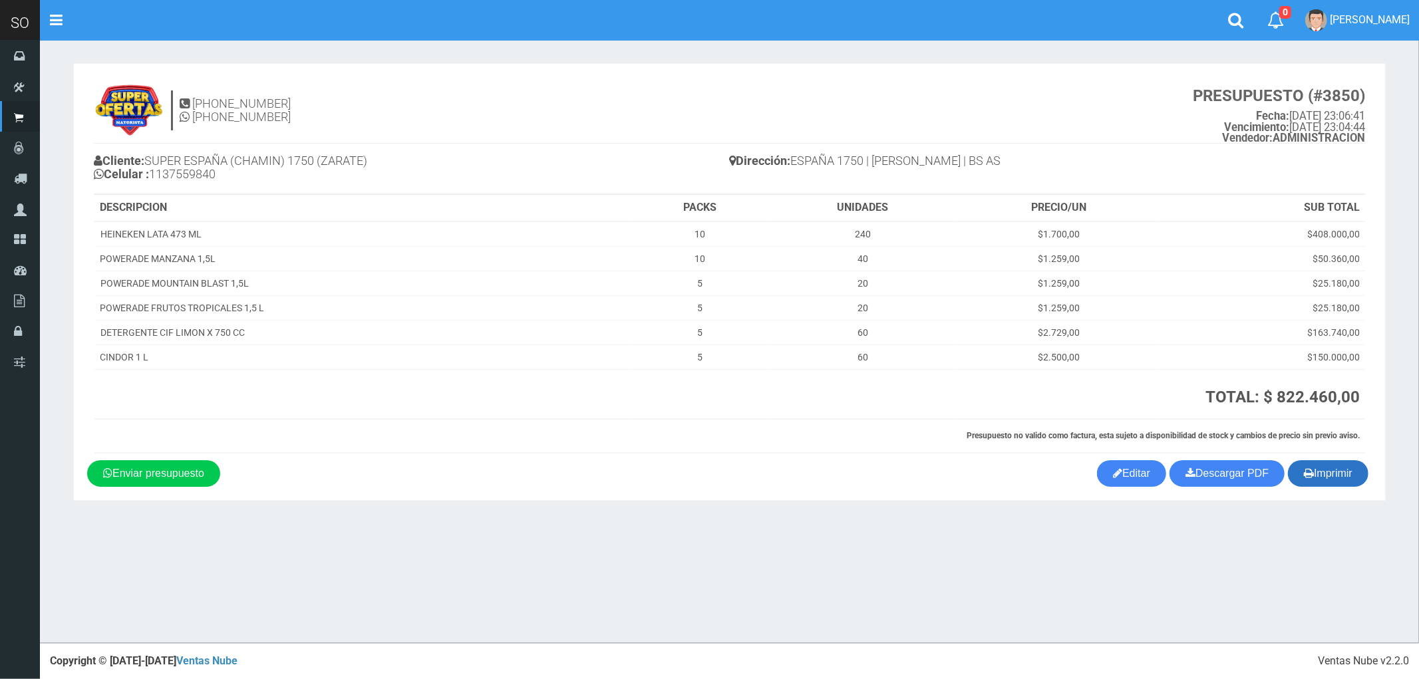
click at [1328, 468] on button "Imprimir" at bounding box center [1328, 473] width 81 height 27
